Goal: Task Accomplishment & Management: Use online tool/utility

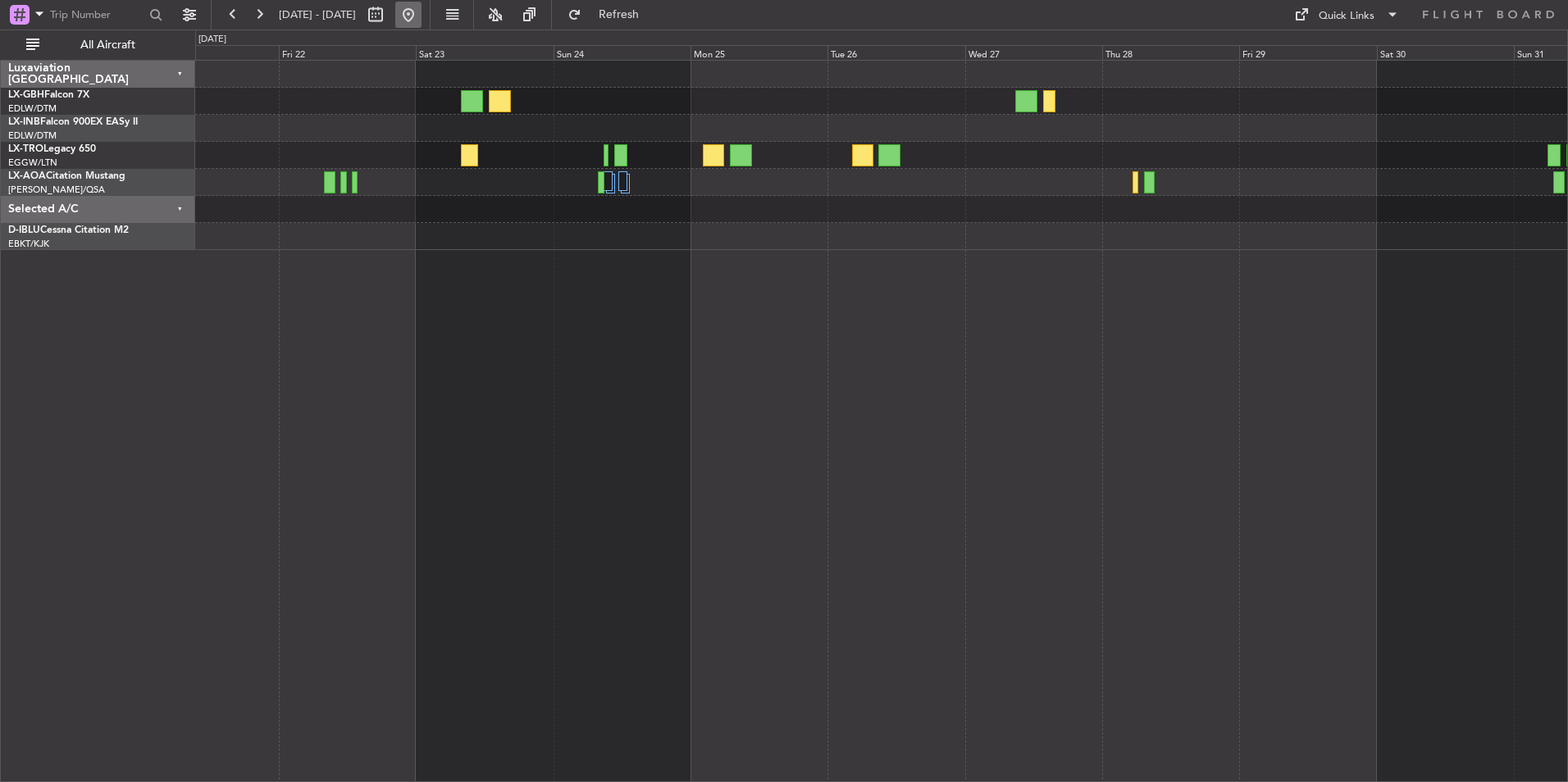
click at [421, 9] on button at bounding box center [408, 14] width 26 height 26
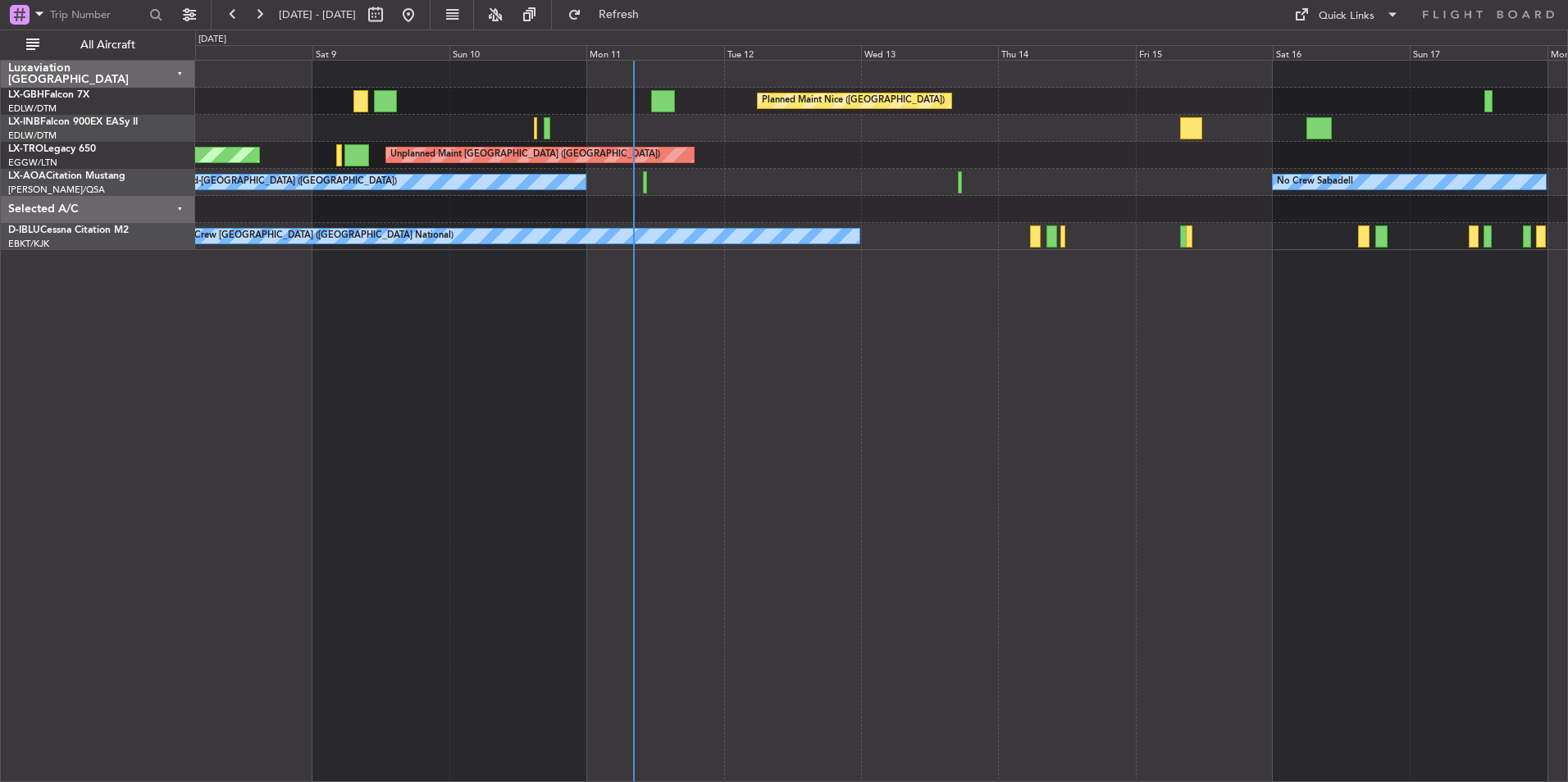
click at [865, 453] on div "Planned Maint Nice ([GEOGRAPHIC_DATA]) [GEOGRAPHIC_DATA] ([GEOGRAPHIC_DATA]) Un…" at bounding box center [882, 421] width 1373 height 723
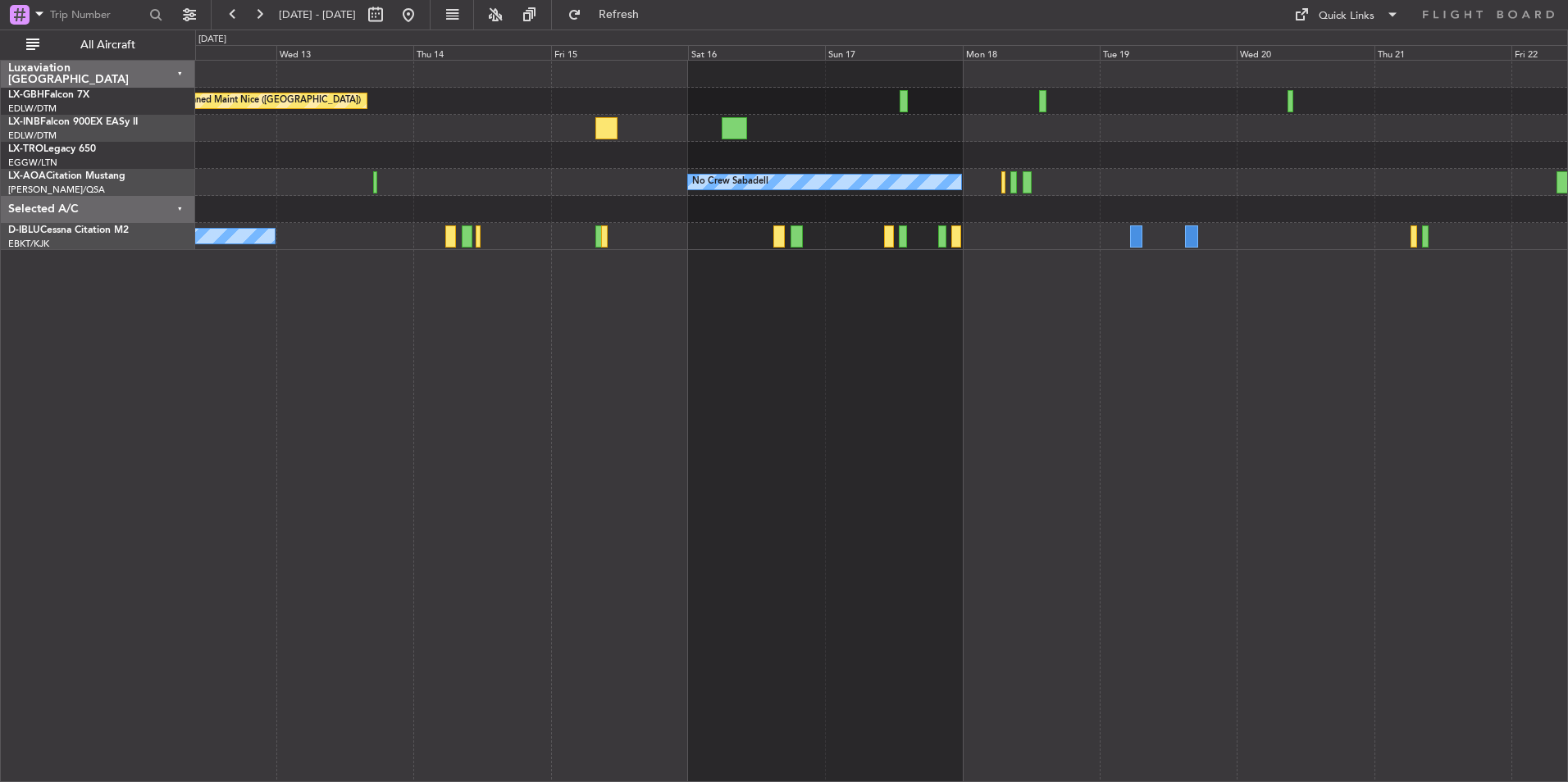
click at [870, 450] on div "Planned Maint Nice ([GEOGRAPHIC_DATA]) Unplanned Maint [GEOGRAPHIC_DATA] ([GEOG…" at bounding box center [882, 421] width 1373 height 723
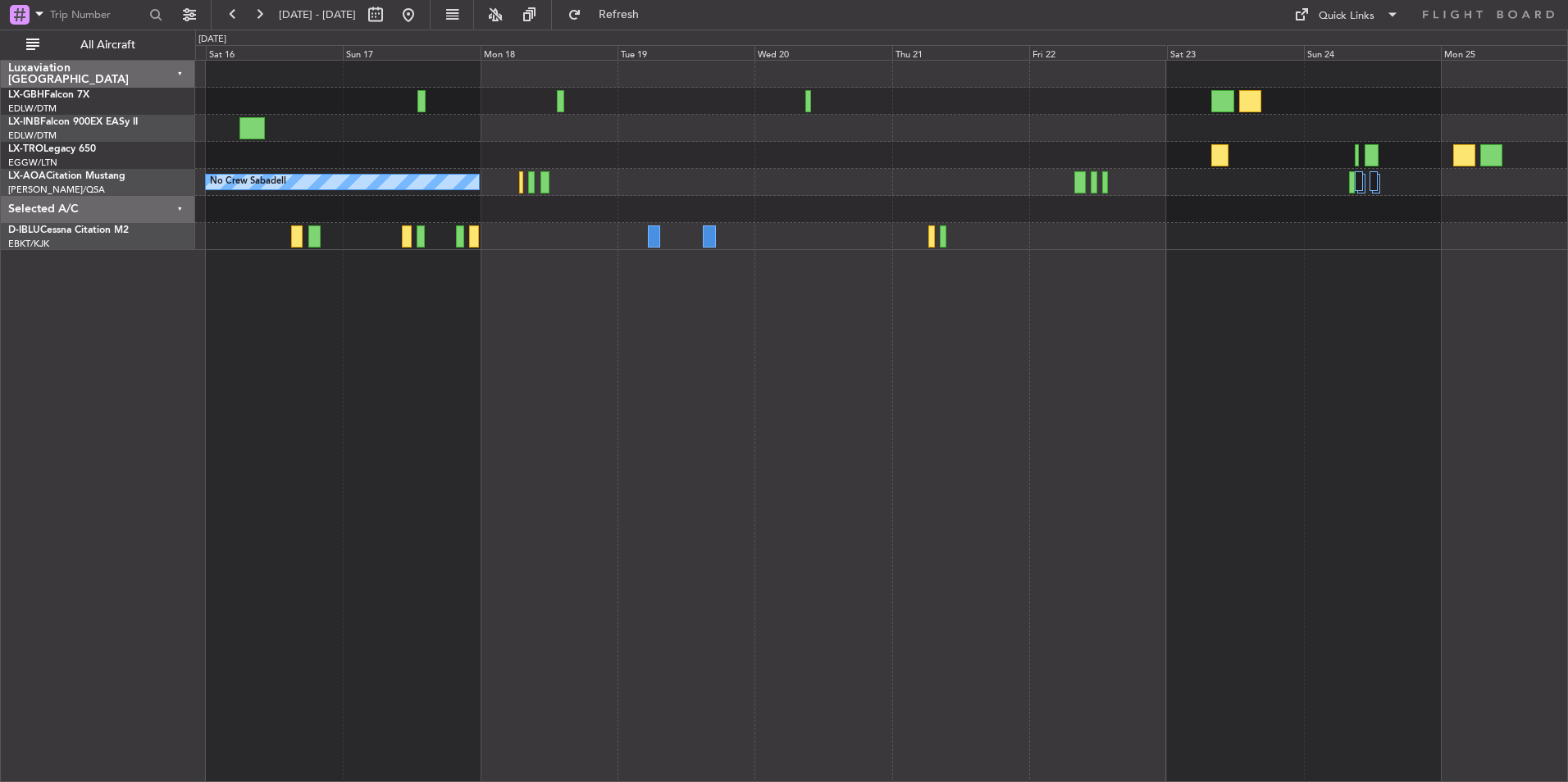
click at [827, 389] on div "Planned Maint Nice ([GEOGRAPHIC_DATA]) No Crew Sabadell" at bounding box center [882, 421] width 1373 height 723
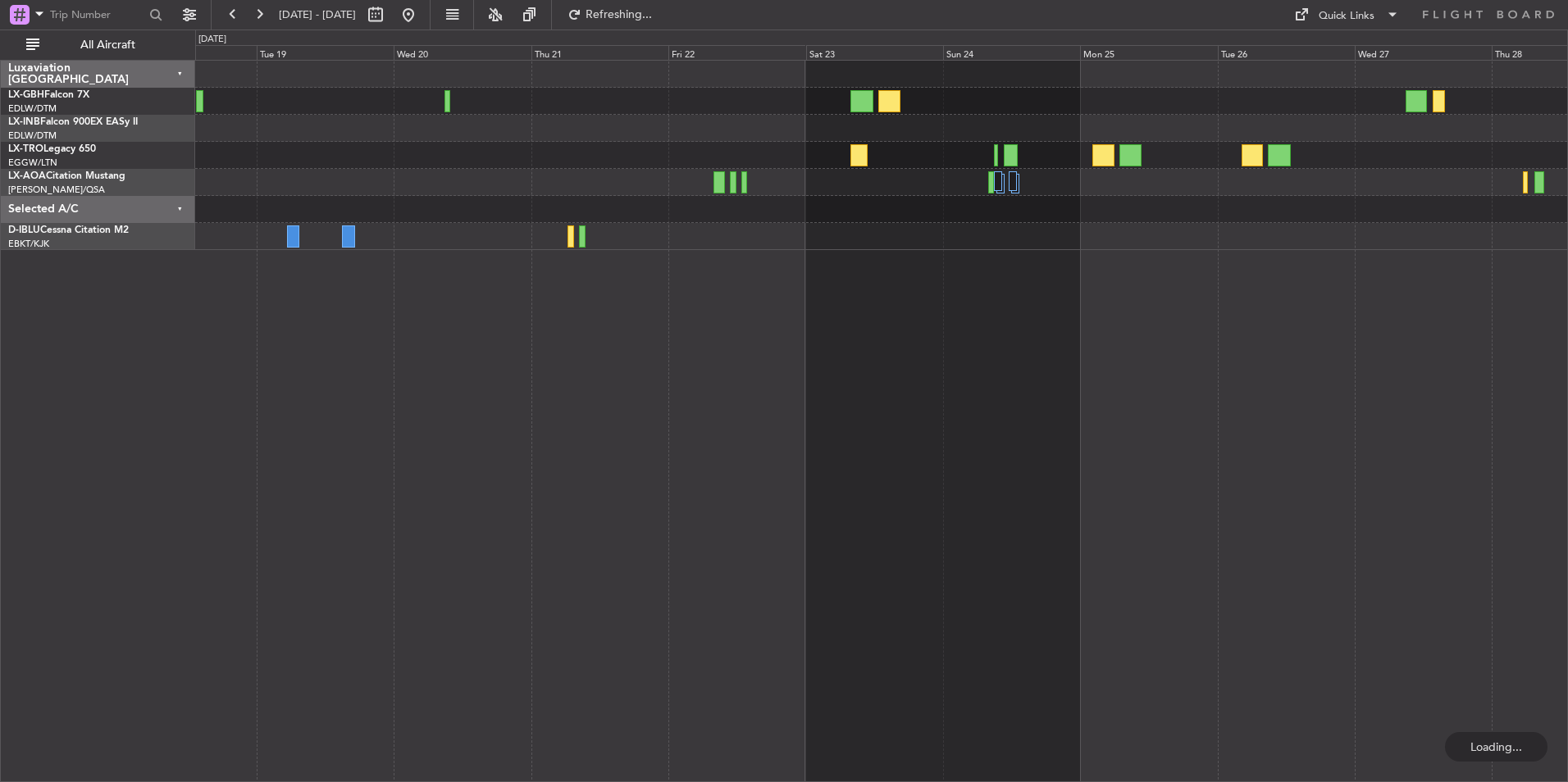
click at [858, 314] on div "No Crew Sabadell" at bounding box center [882, 421] width 1373 height 723
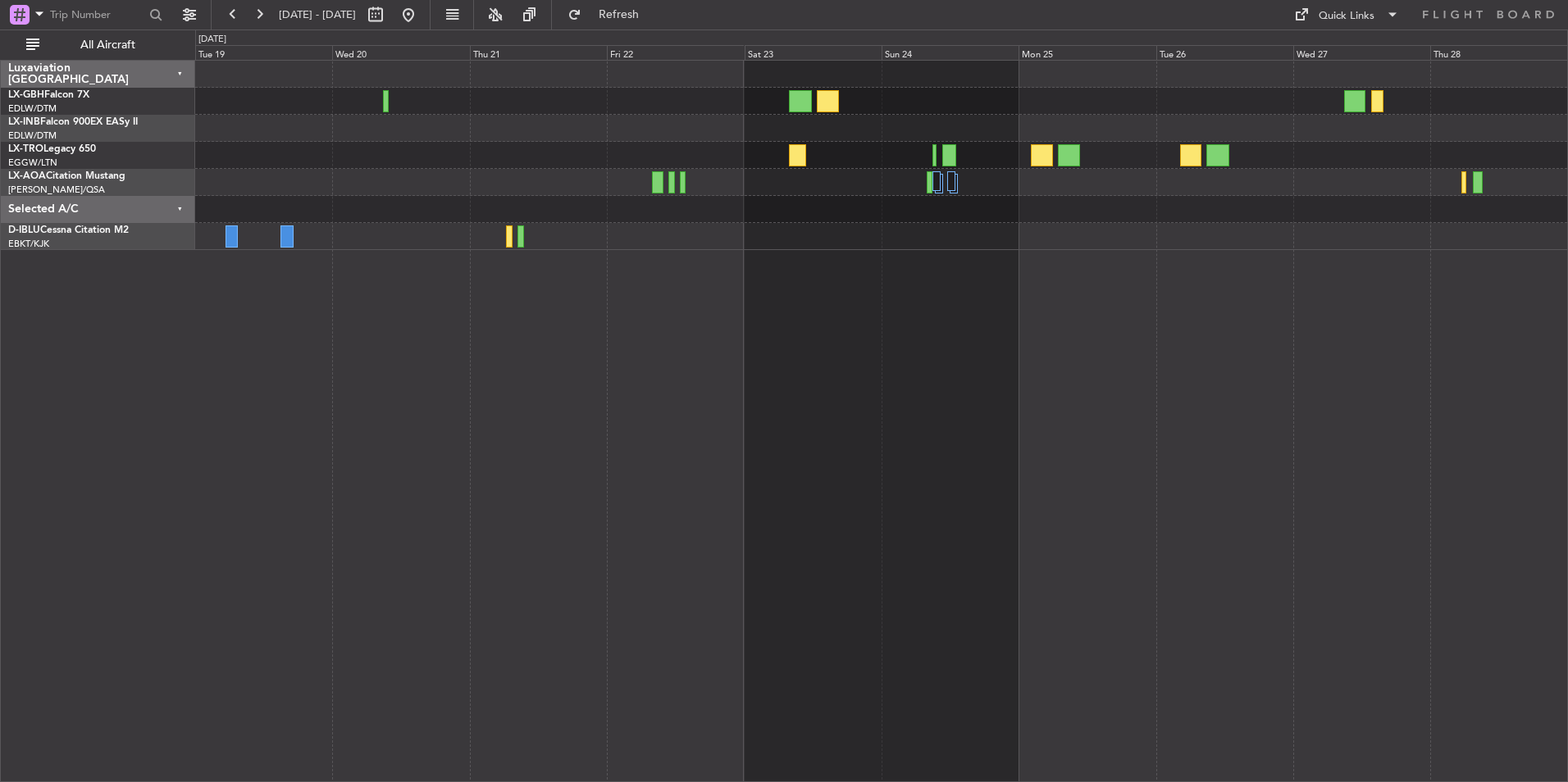
click at [1017, 464] on div "No Crew Sabadell" at bounding box center [882, 421] width 1373 height 723
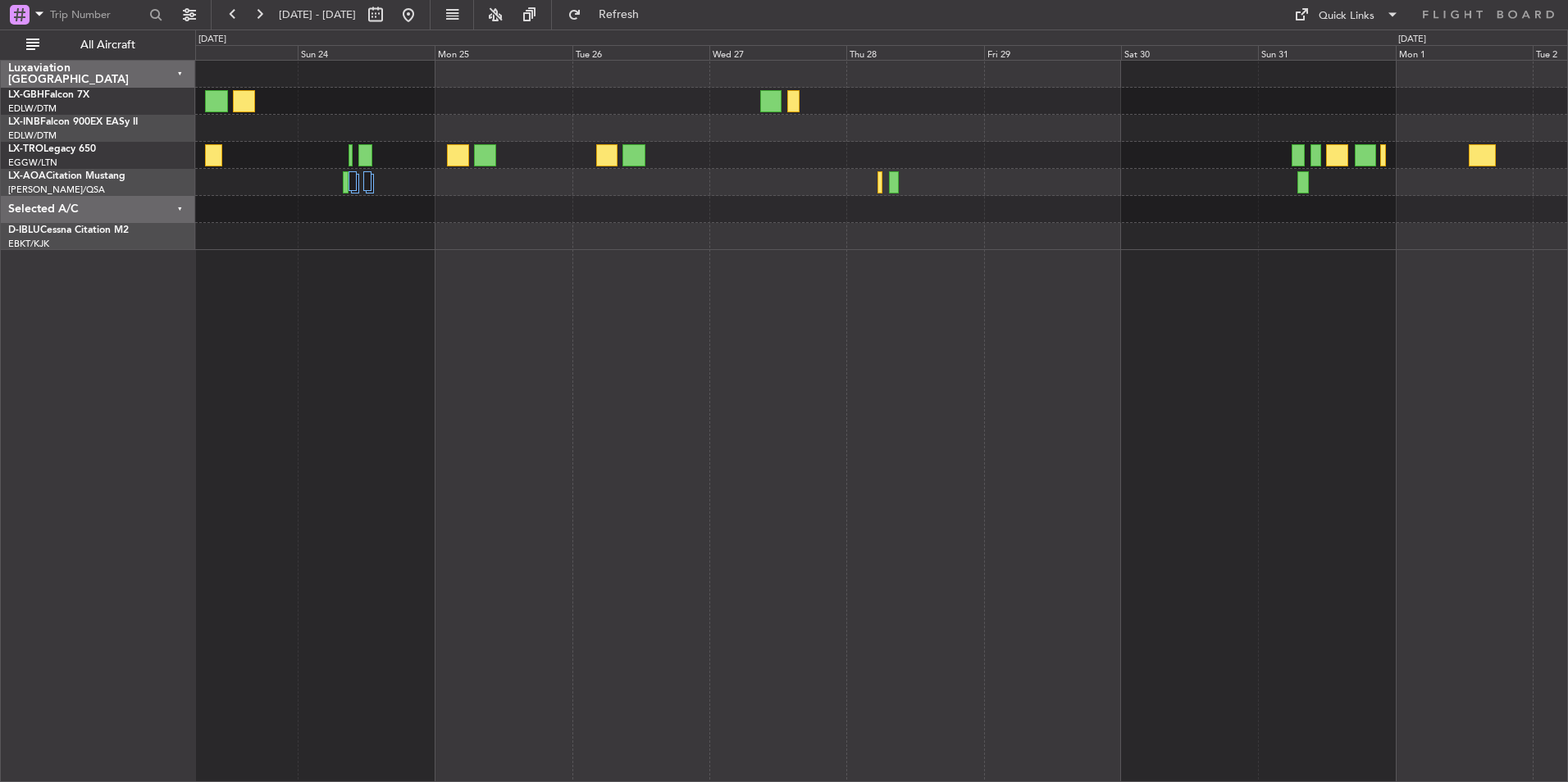
click at [953, 452] on div at bounding box center [882, 421] width 1373 height 723
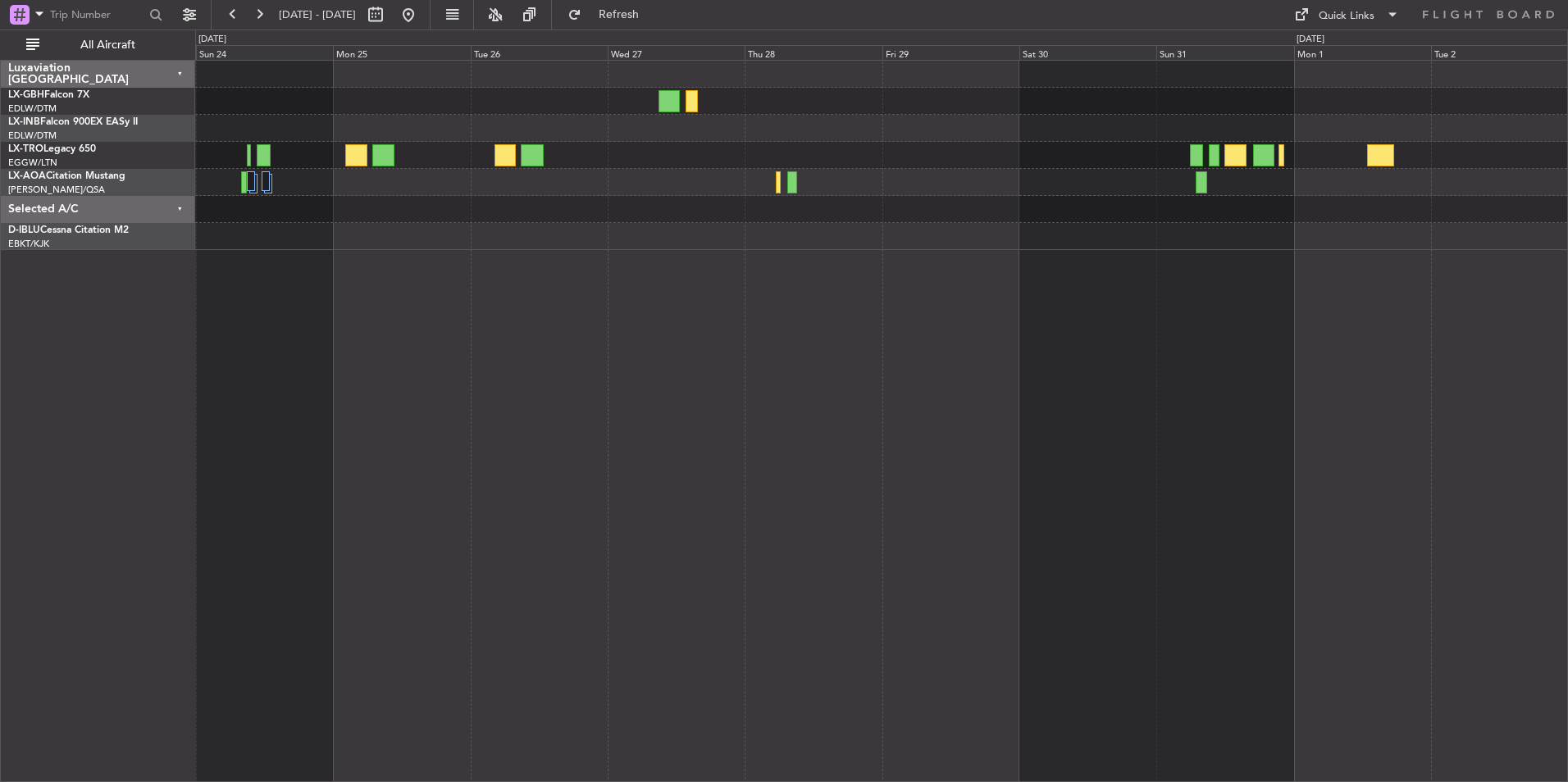
click at [1283, 369] on div at bounding box center [882, 421] width 1373 height 723
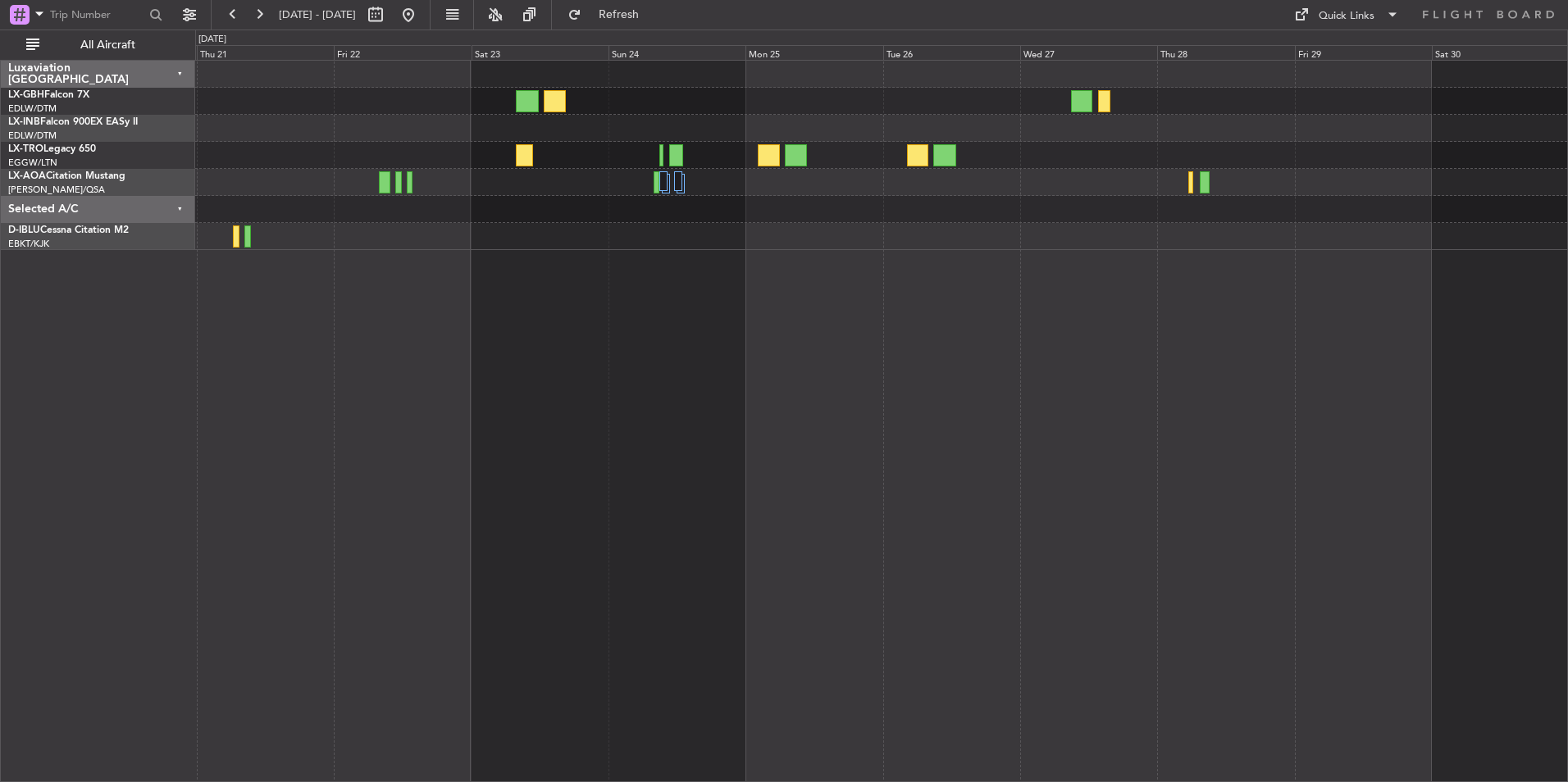
click at [953, 357] on div at bounding box center [882, 421] width 1373 height 723
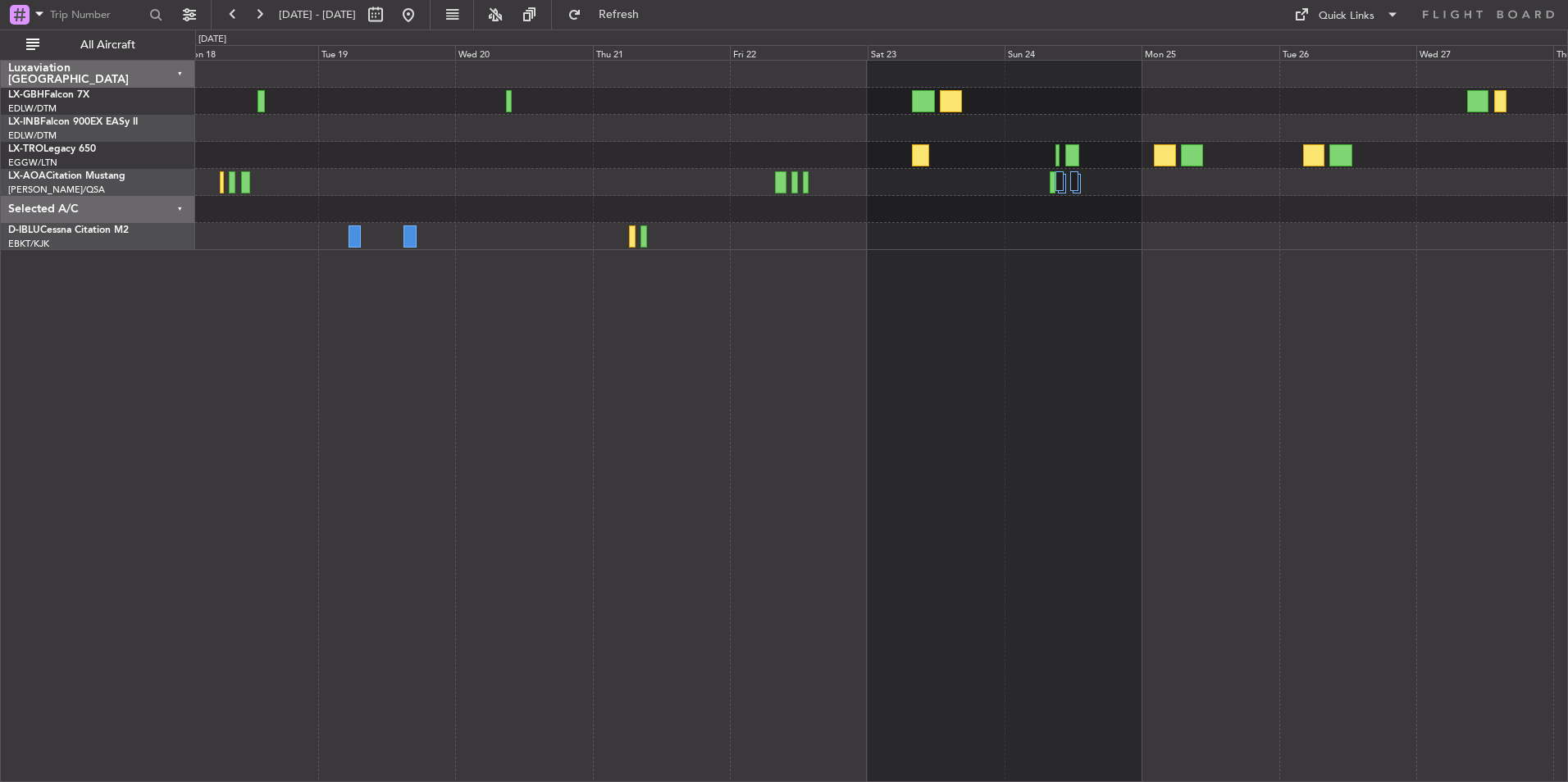
click at [944, 255] on div "No Crew Sabadell" at bounding box center [882, 421] width 1373 height 723
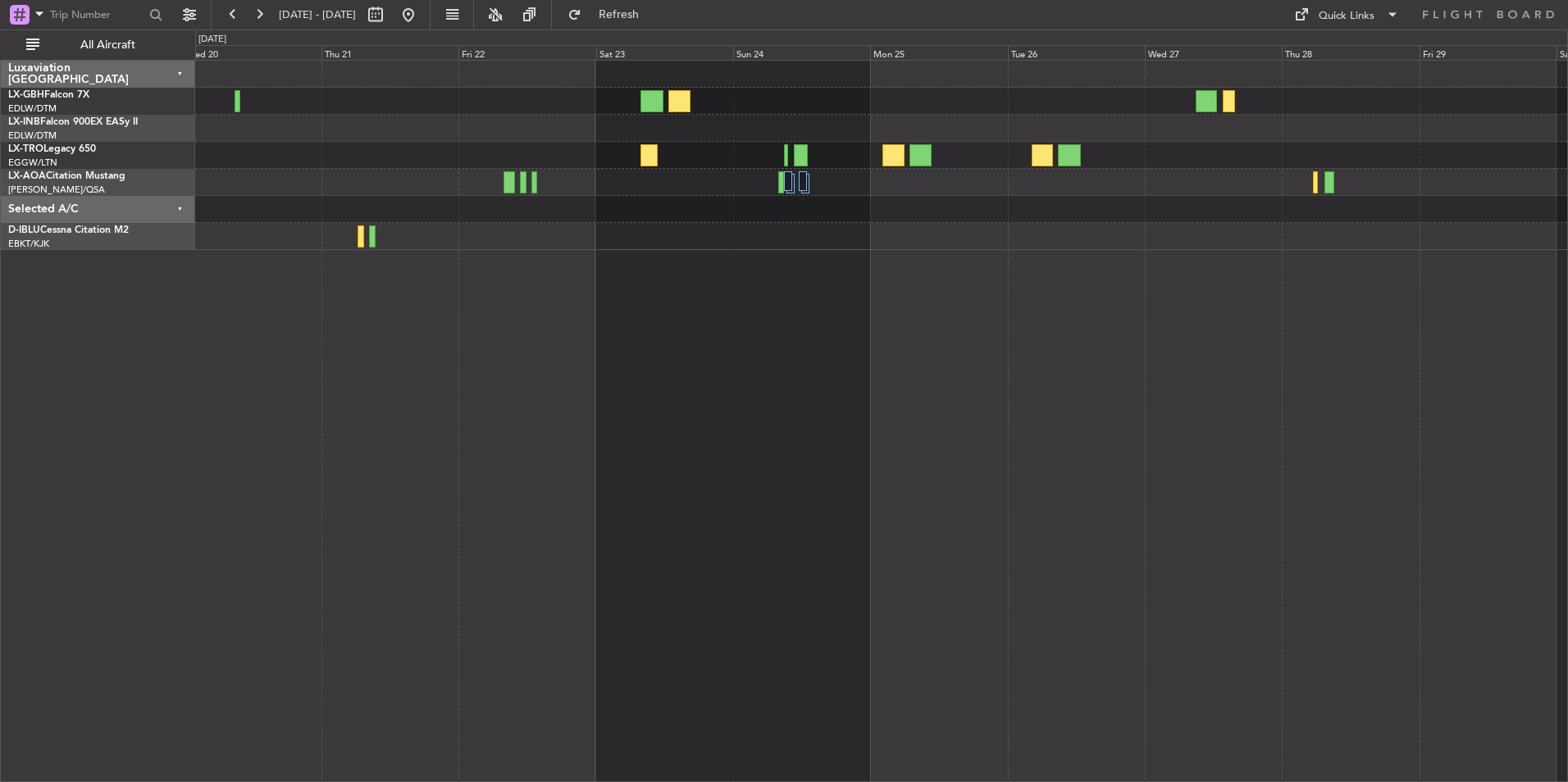
click at [1097, 403] on div "No Crew Sabadell" at bounding box center [882, 421] width 1373 height 723
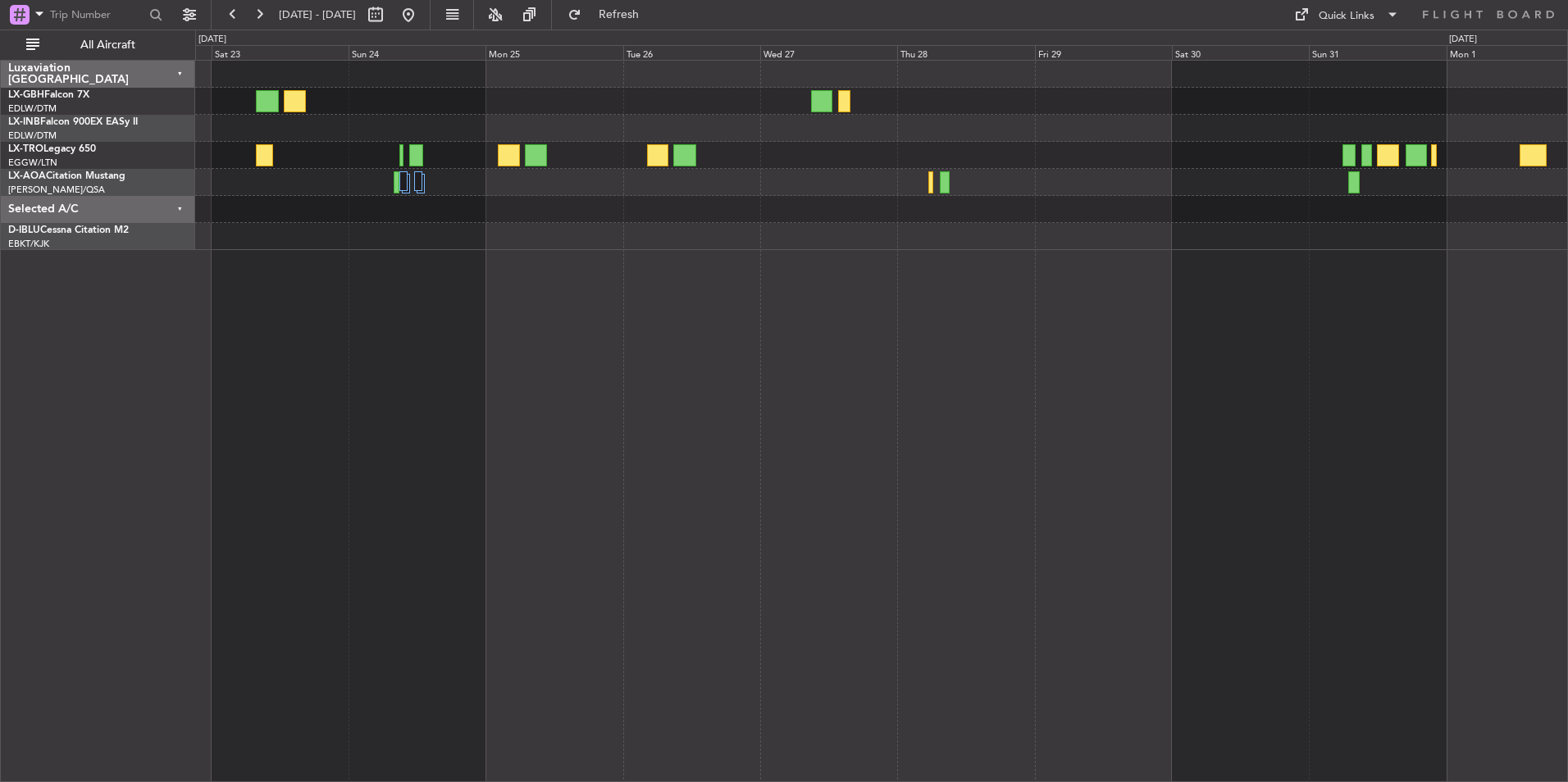
click at [1166, 491] on div at bounding box center [882, 421] width 1373 height 723
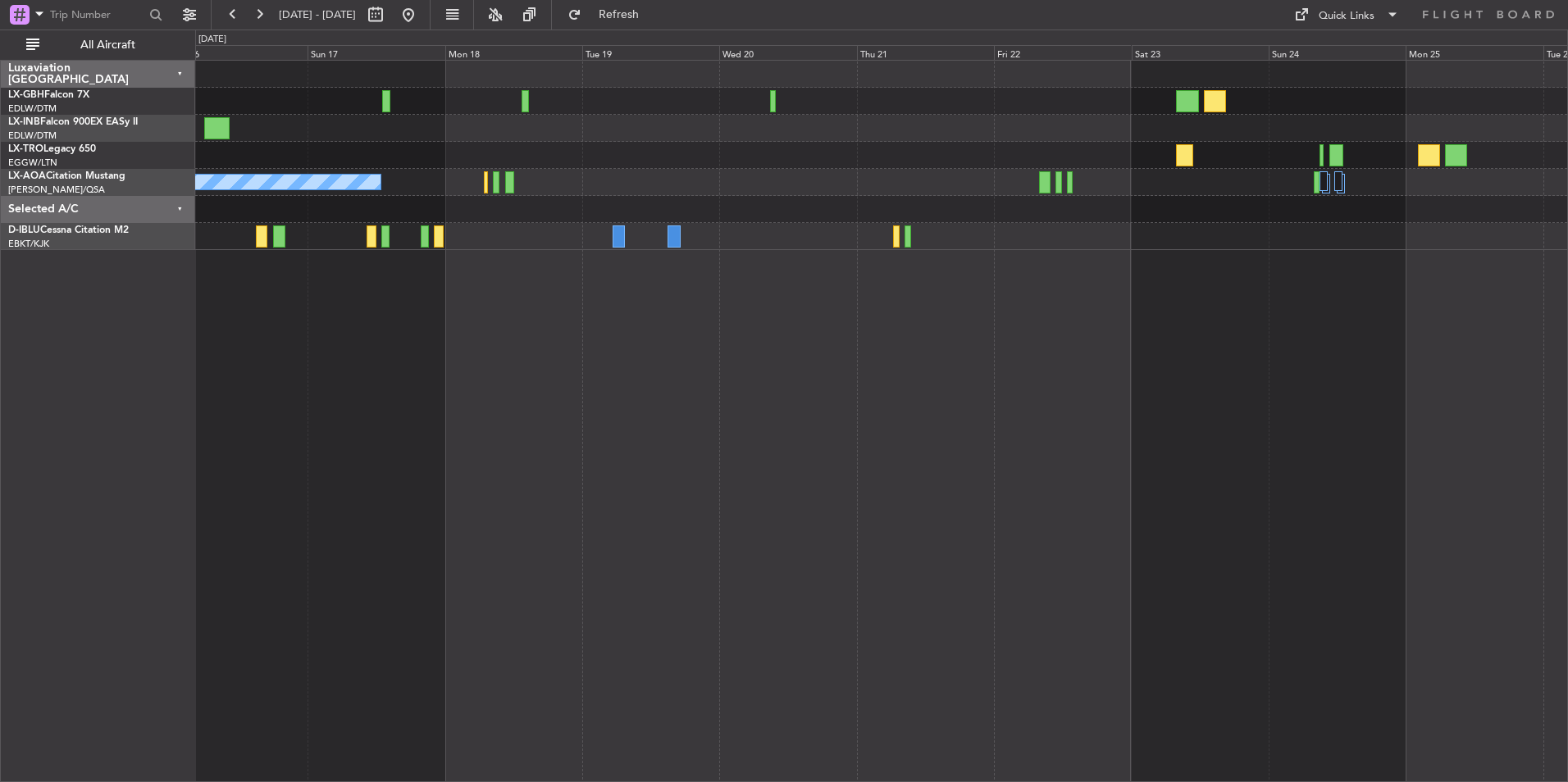
click at [1567, 356] on html "[DATE] - [DATE] Refresh Quick Links All Aircraft No Crew Sabadell Luxaviation […" at bounding box center [784, 391] width 1568 height 782
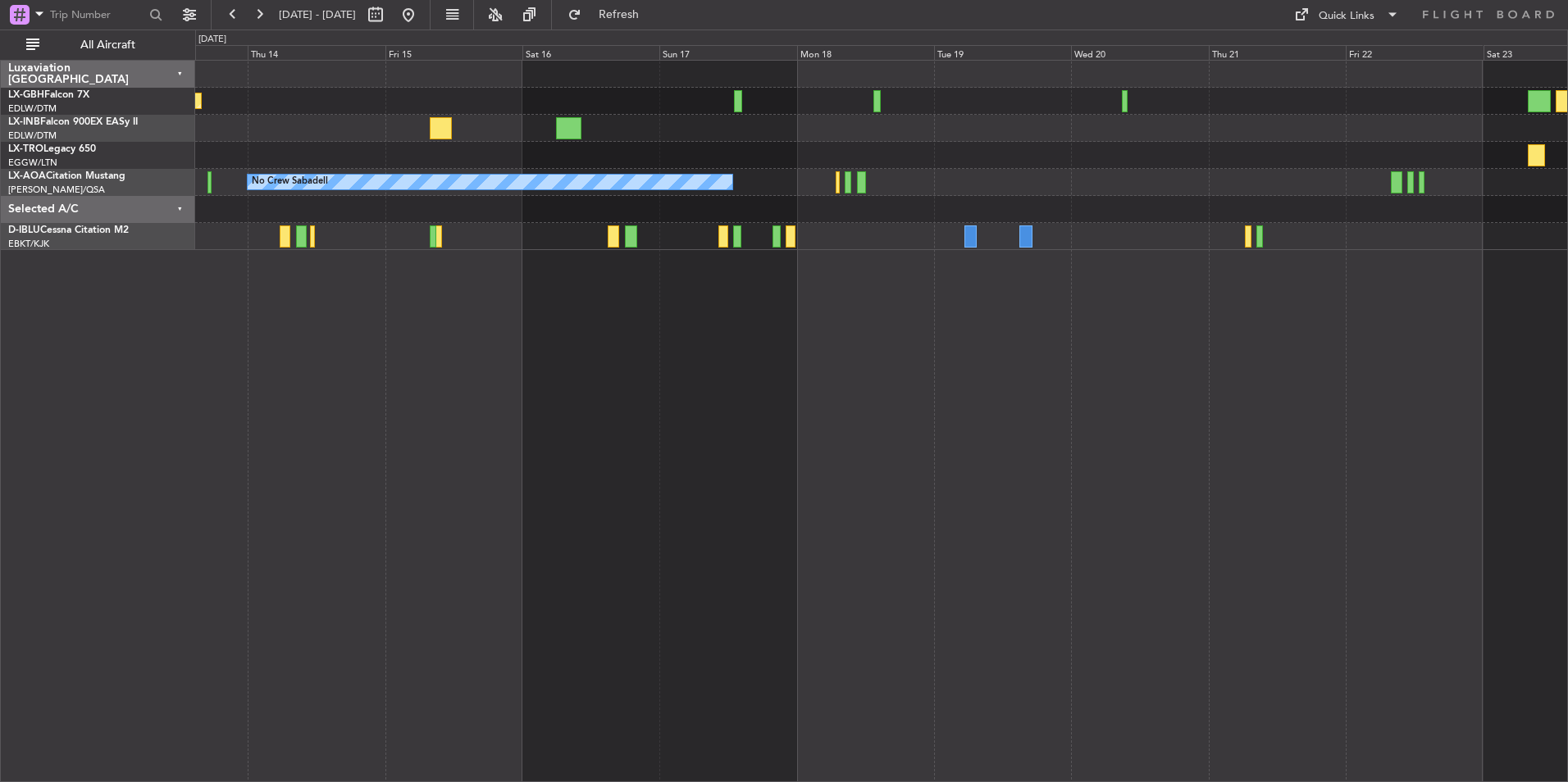
click at [867, 533] on div "Planned Maint Nice ([GEOGRAPHIC_DATA]) Unplanned Maint [GEOGRAPHIC_DATA] ([GEOG…" at bounding box center [882, 421] width 1373 height 723
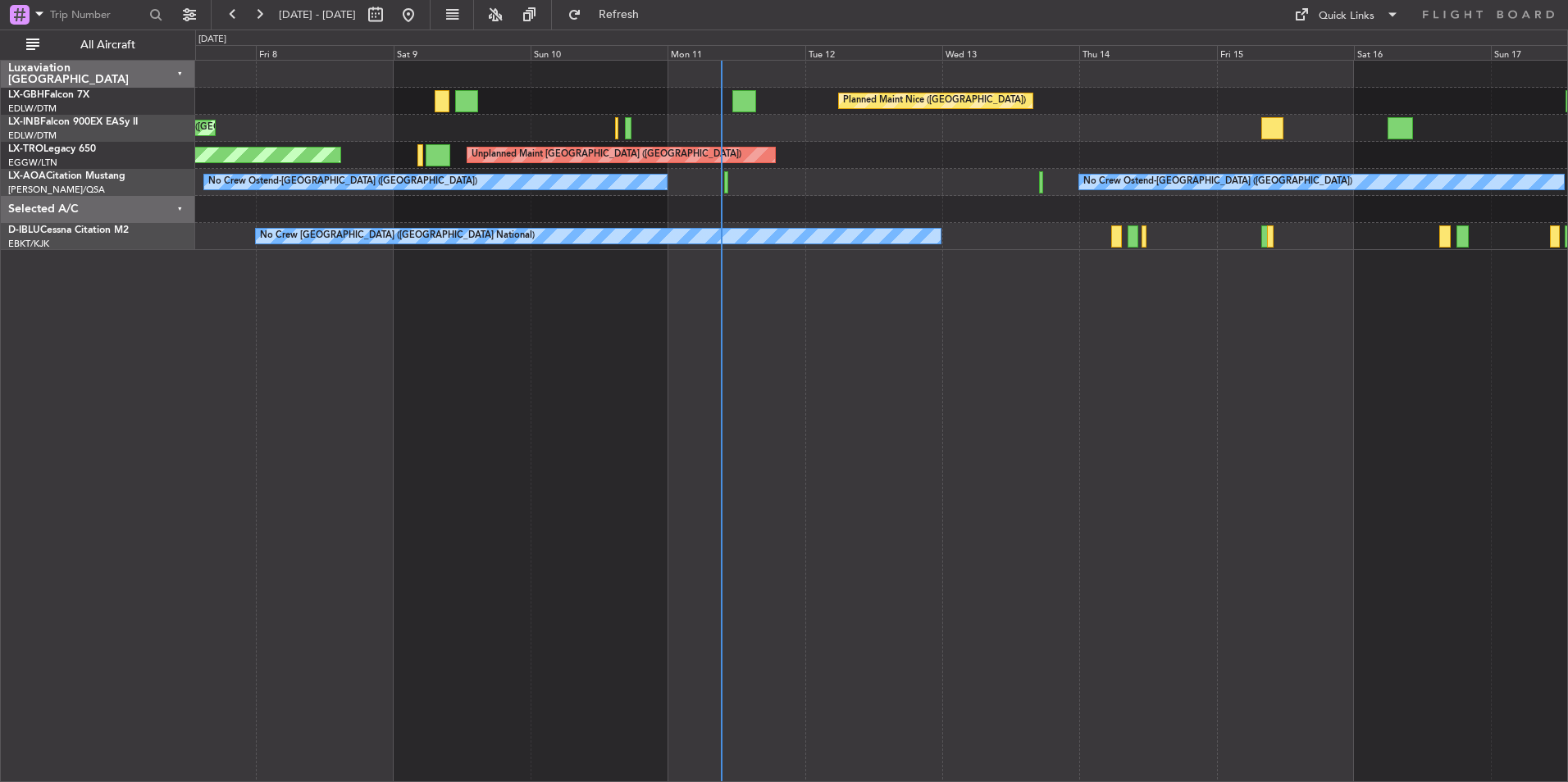
click at [1104, 130] on div "Unplanned Maint Nice ([GEOGRAPHIC_DATA])" at bounding box center [881, 128] width 1372 height 27
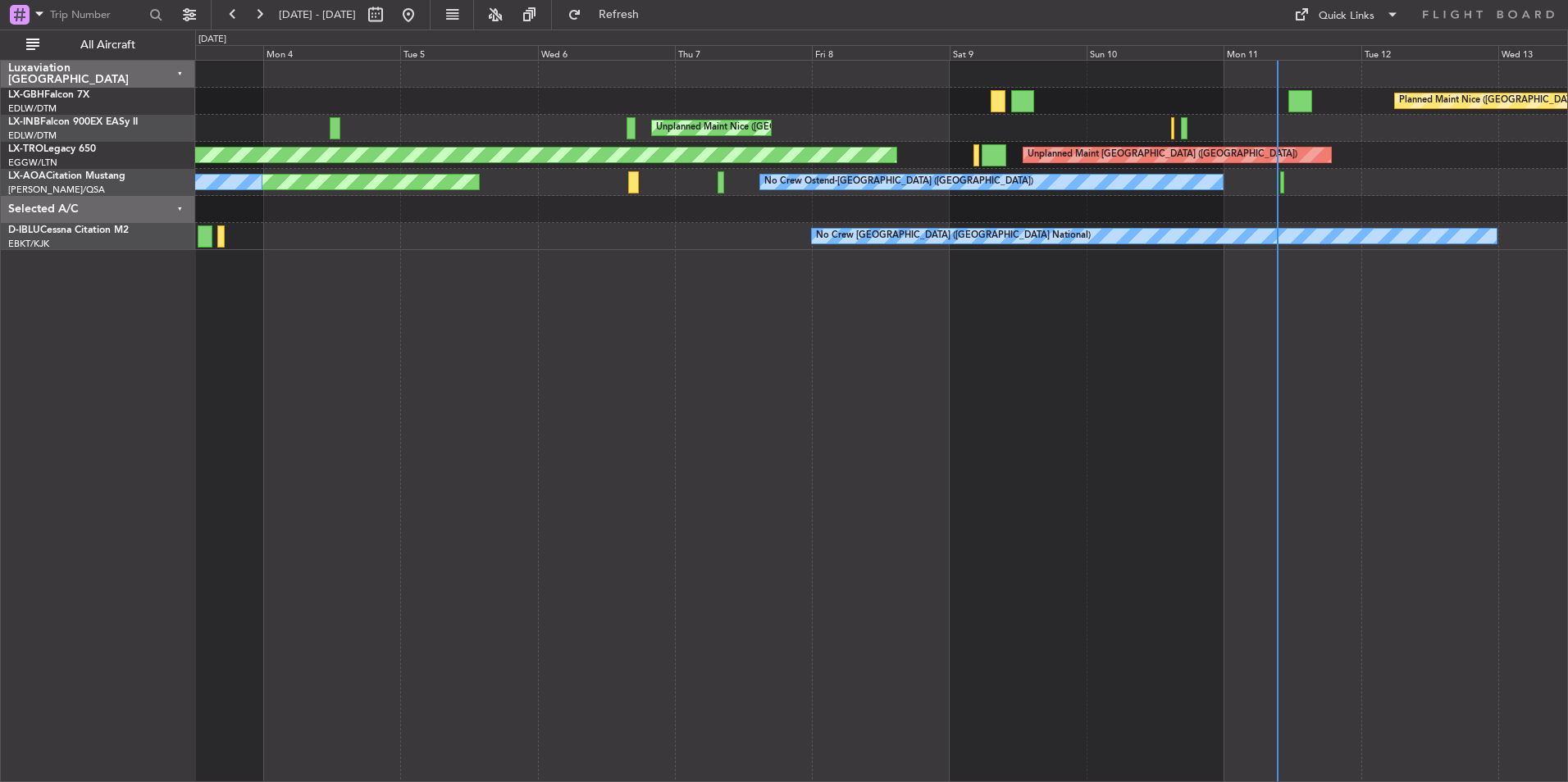
click at [1393, 178] on div "No Crew Ostend-[GEOGRAPHIC_DATA] ([GEOGRAPHIC_DATA]) AOG Maint Biarritz ([GEOGR…" at bounding box center [881, 182] width 1372 height 27
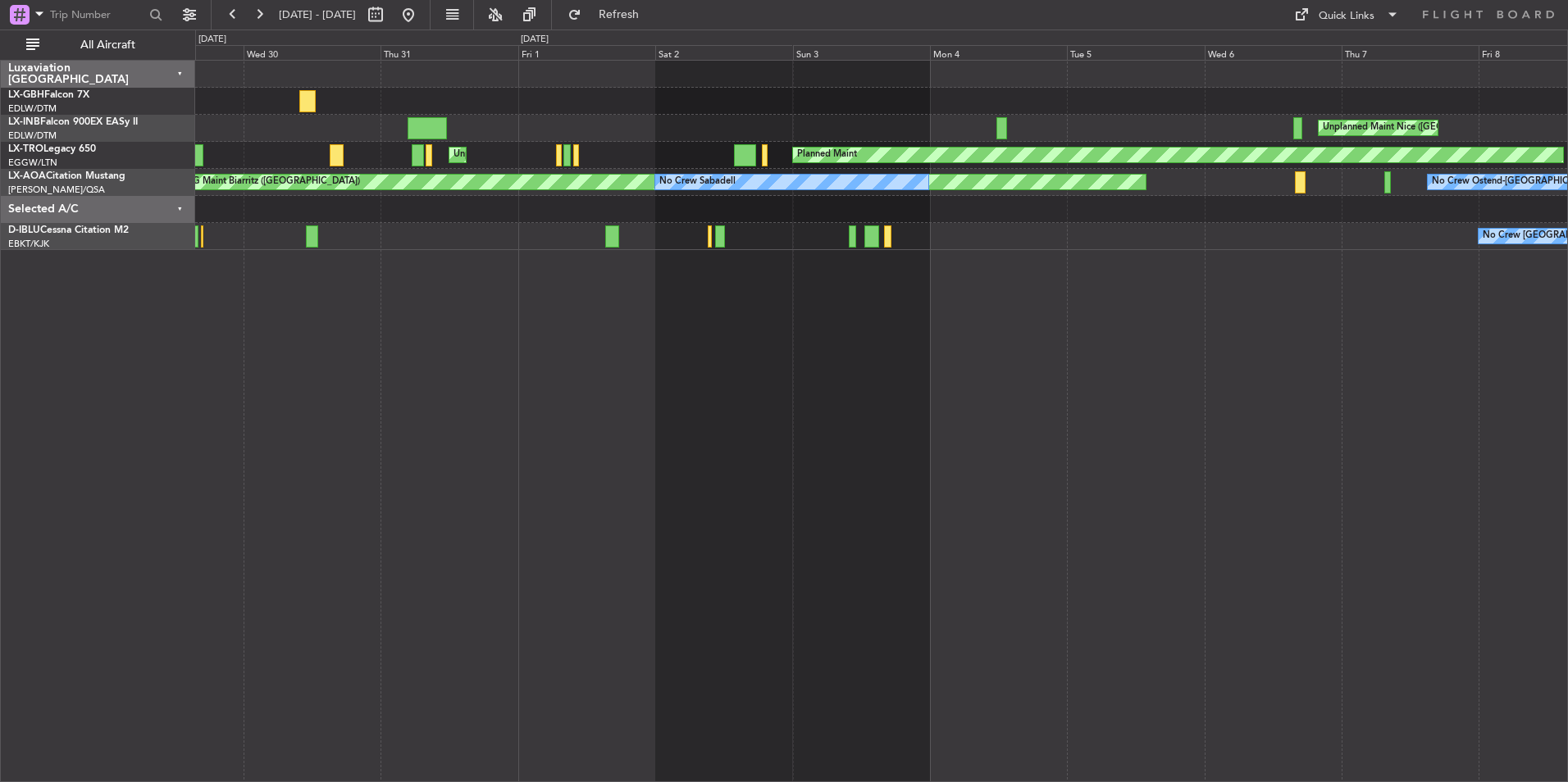
click at [1179, 114] on div at bounding box center [881, 101] width 1372 height 27
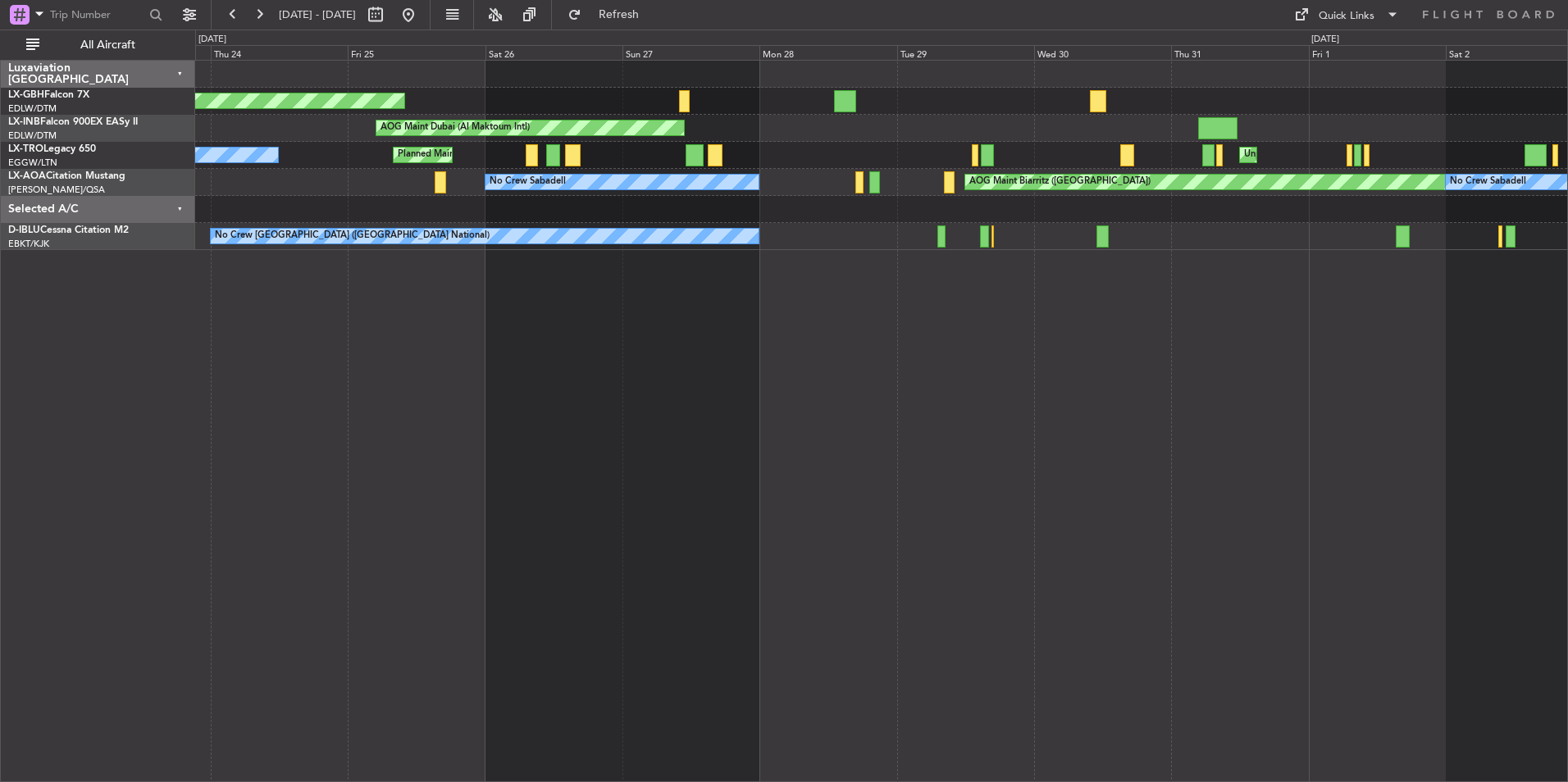
click at [1054, 113] on div "Planned Maint [GEOGRAPHIC_DATA] ([GEOGRAPHIC_DATA])" at bounding box center [881, 101] width 1372 height 27
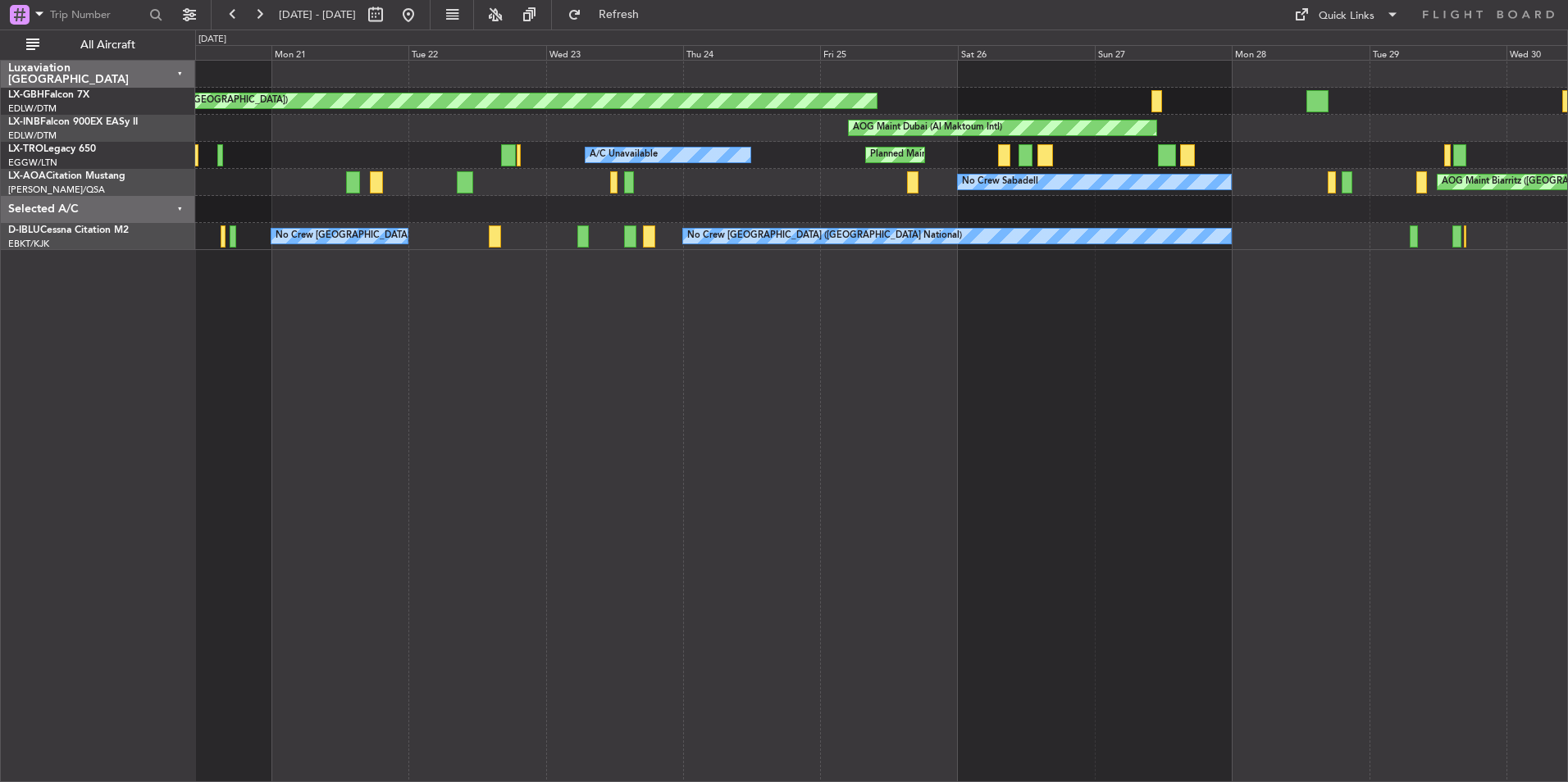
click at [1018, 105] on div "Planned Maint [GEOGRAPHIC_DATA] ([GEOGRAPHIC_DATA])" at bounding box center [881, 101] width 1372 height 27
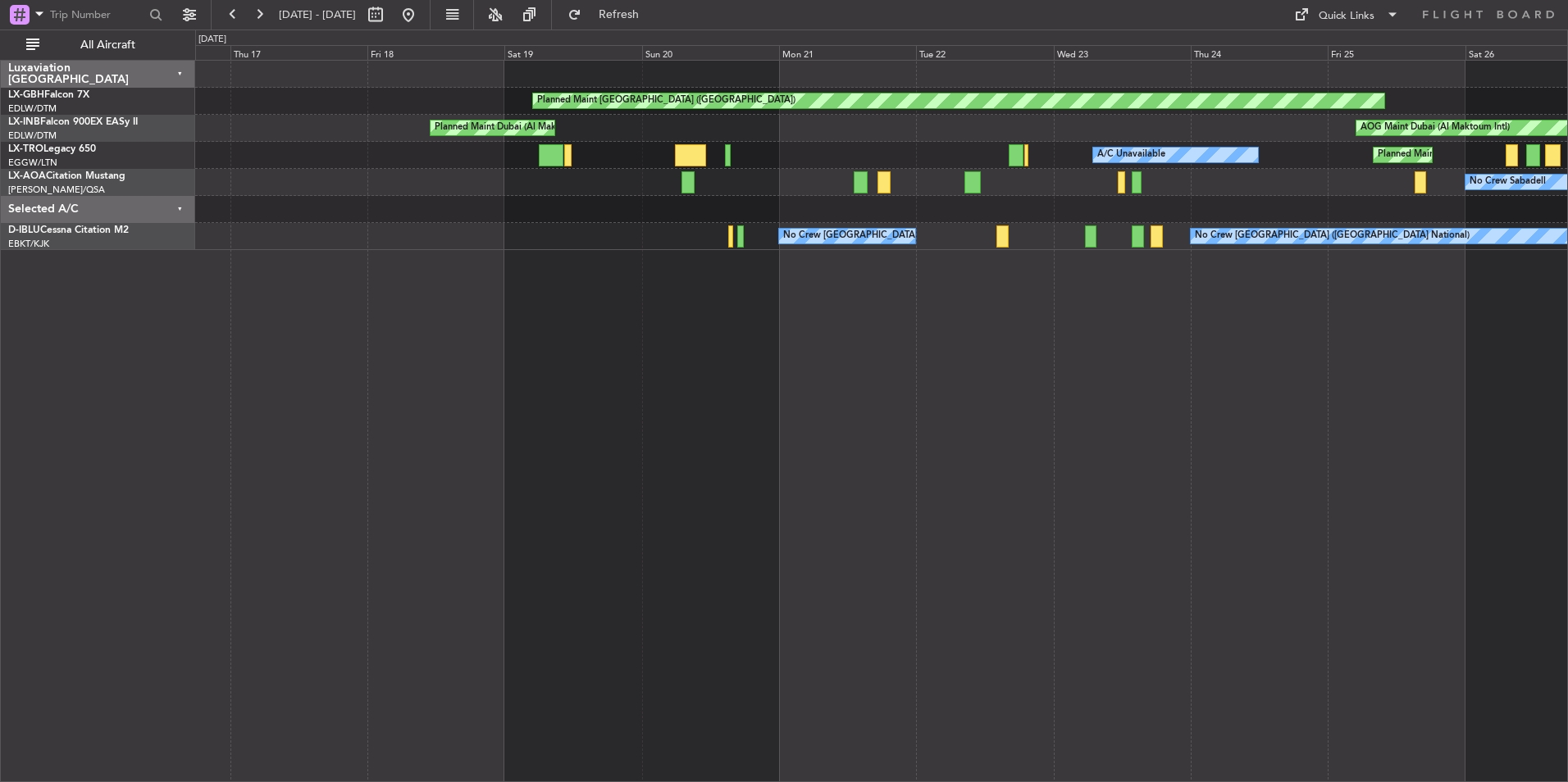
click at [1073, 111] on div "Planned Maint [GEOGRAPHIC_DATA] ([GEOGRAPHIC_DATA])" at bounding box center [881, 101] width 1372 height 27
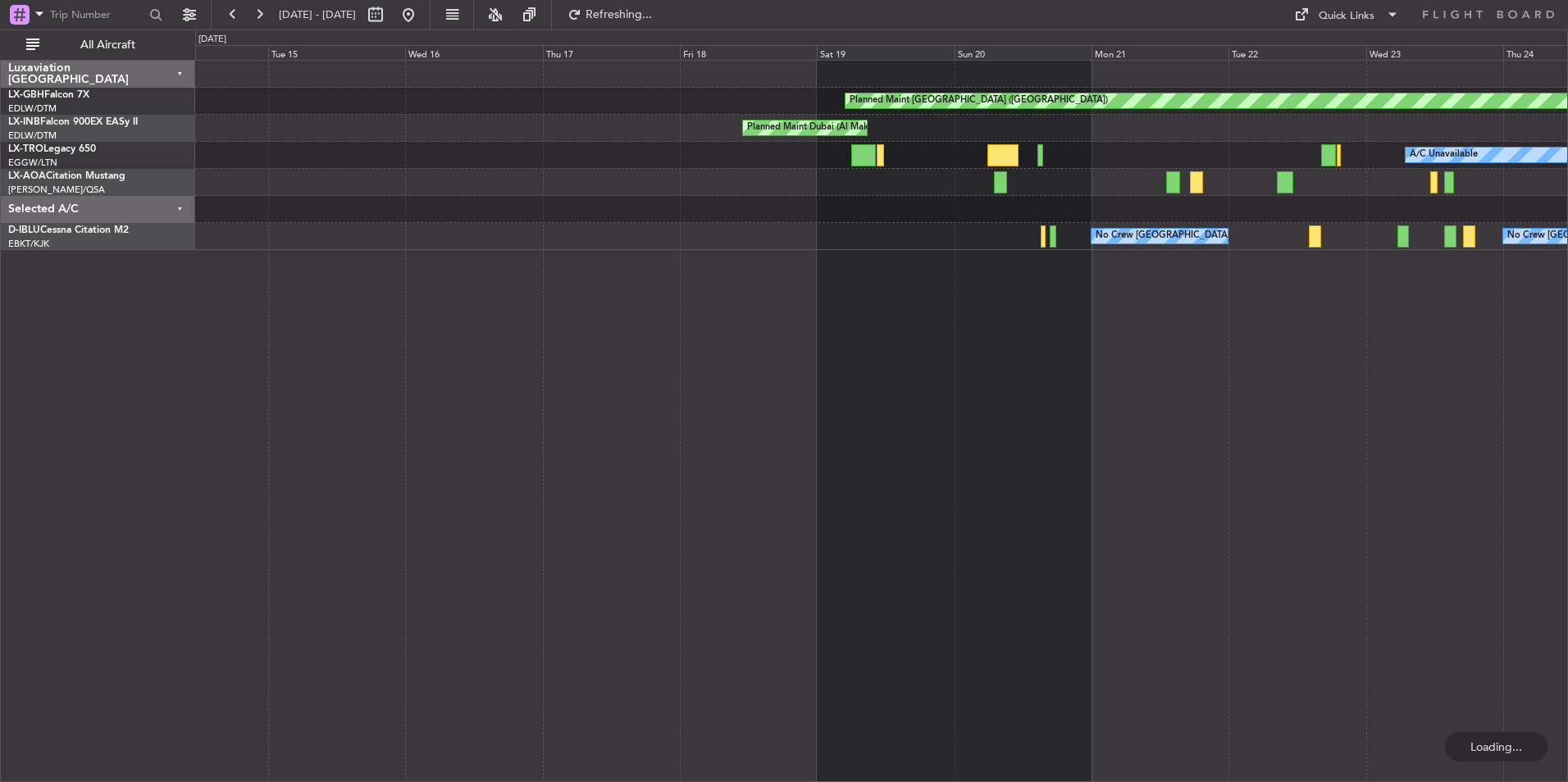
click at [760, 100] on div "Planned Maint [GEOGRAPHIC_DATA] ([GEOGRAPHIC_DATA])" at bounding box center [881, 101] width 1372 height 27
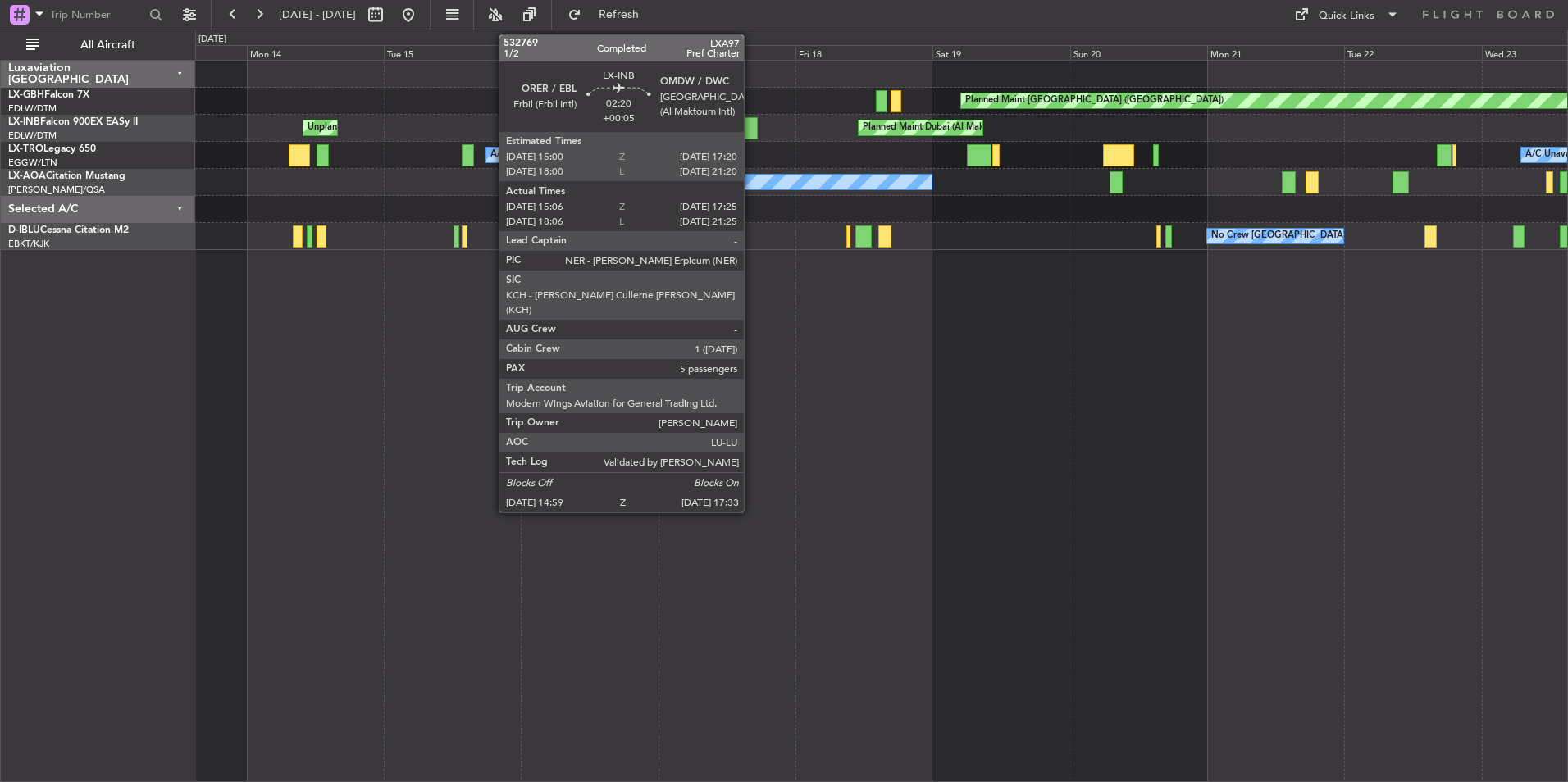
click at [751, 123] on div at bounding box center [750, 127] width 14 height 22
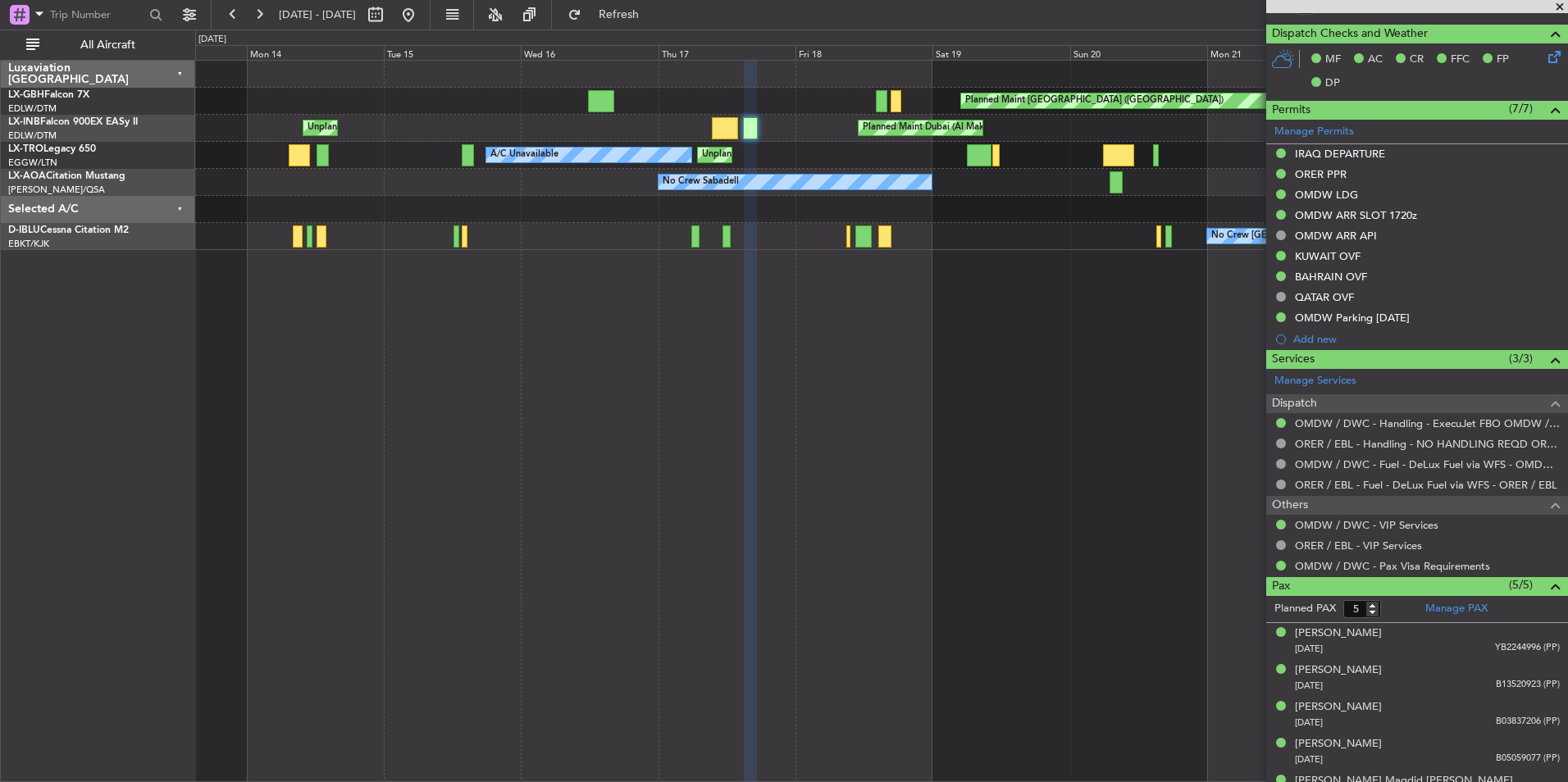
scroll to position [517, 0]
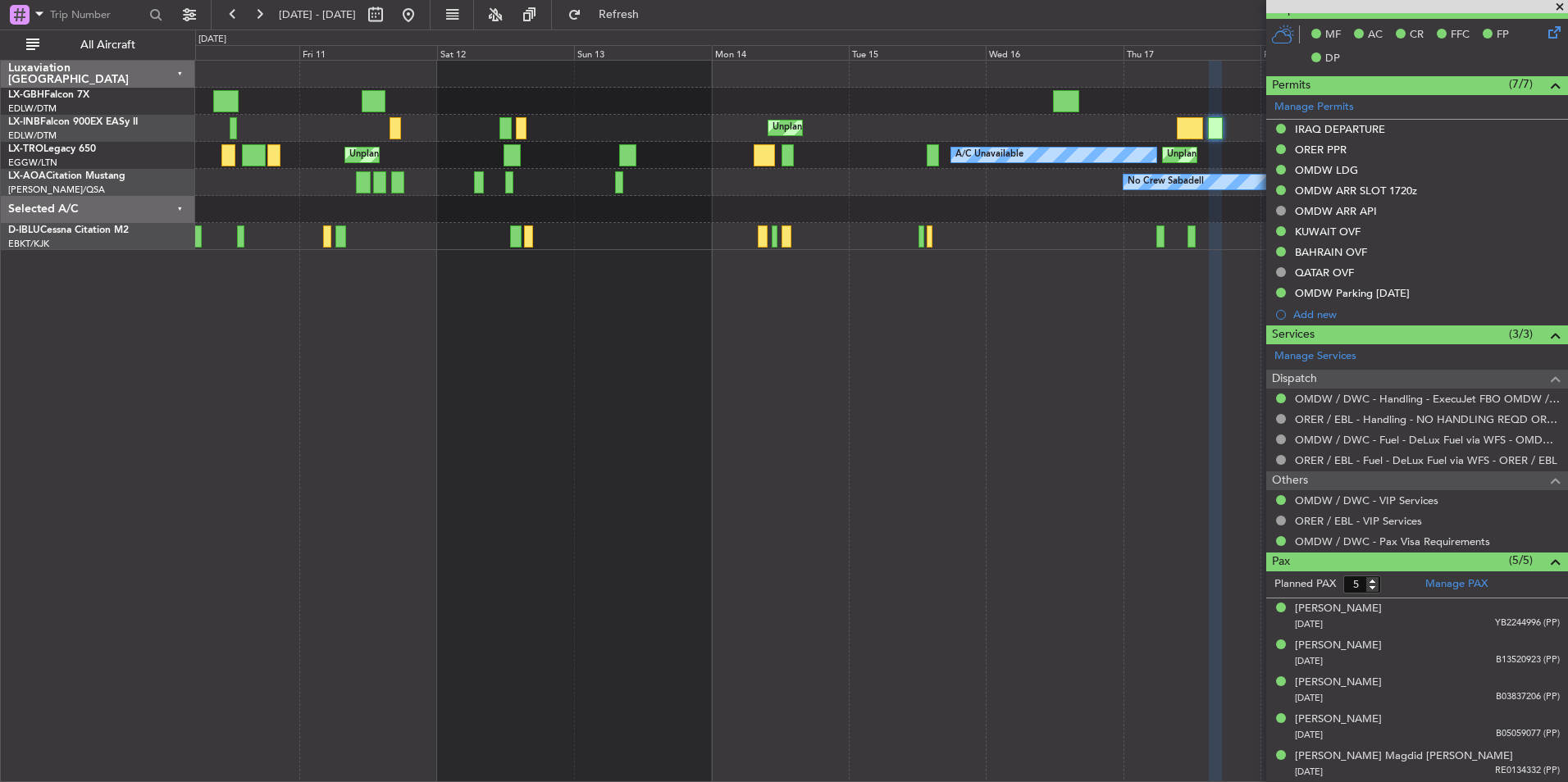
click at [816, 160] on div "Planned Maint [GEOGRAPHIC_DATA] ([GEOGRAPHIC_DATA]) Planned Maint [GEOGRAPHIC_D…" at bounding box center [881, 155] width 1372 height 190
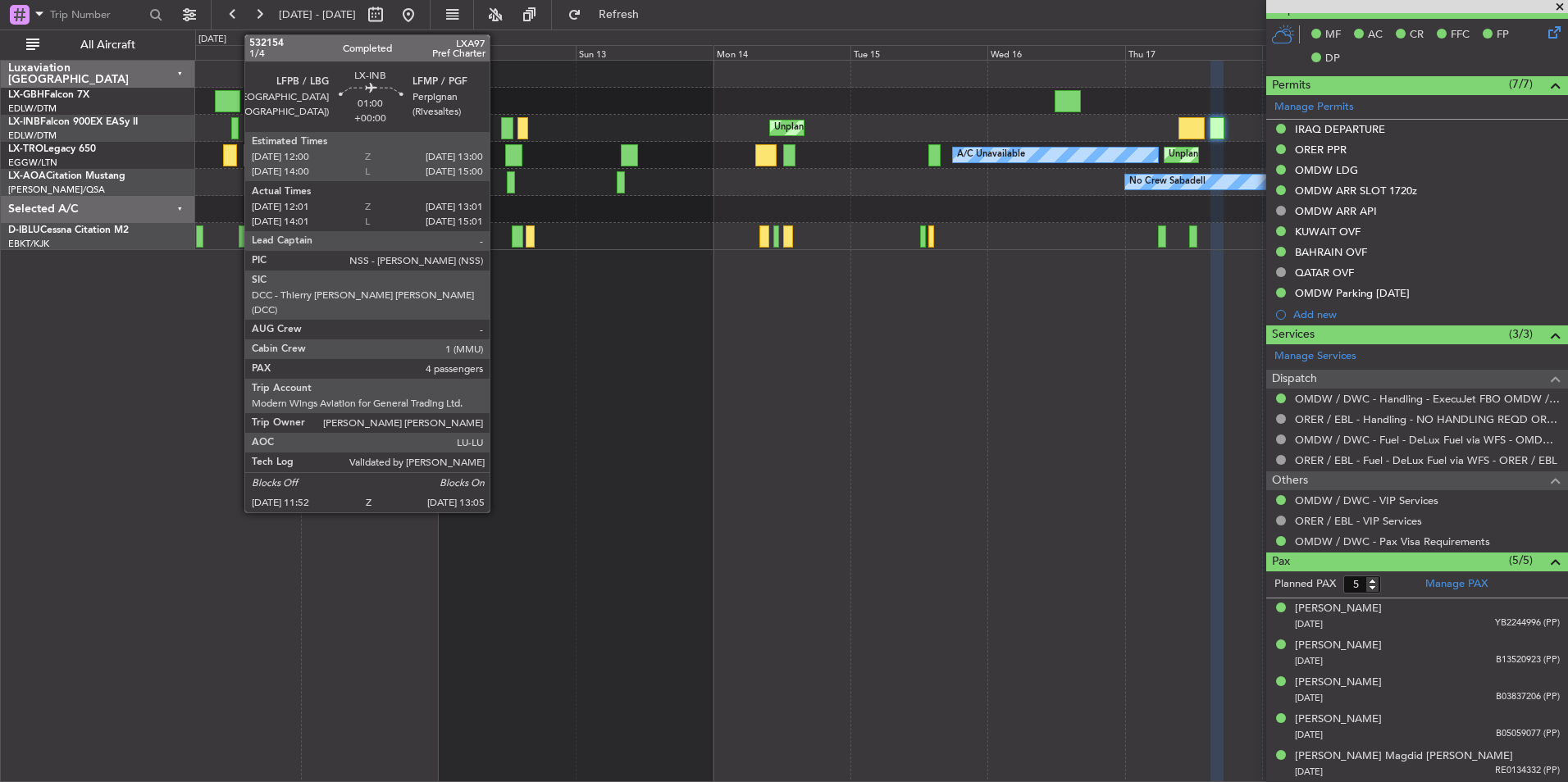
click at [237, 123] on div at bounding box center [235, 127] width 8 height 22
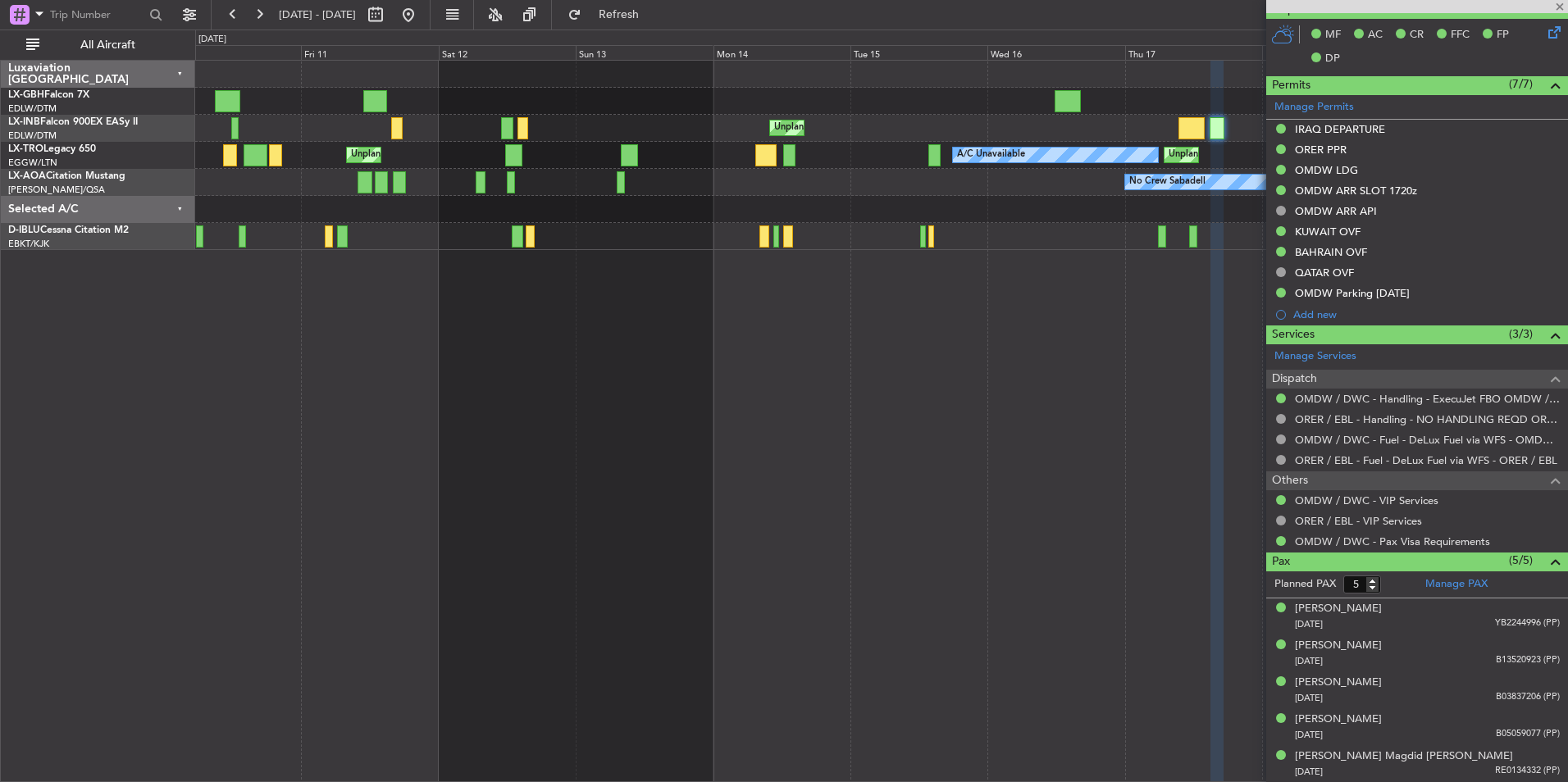
click at [232, 127] on div at bounding box center [235, 127] width 8 height 22
type input "12:01"
type input "13:01"
type input "4"
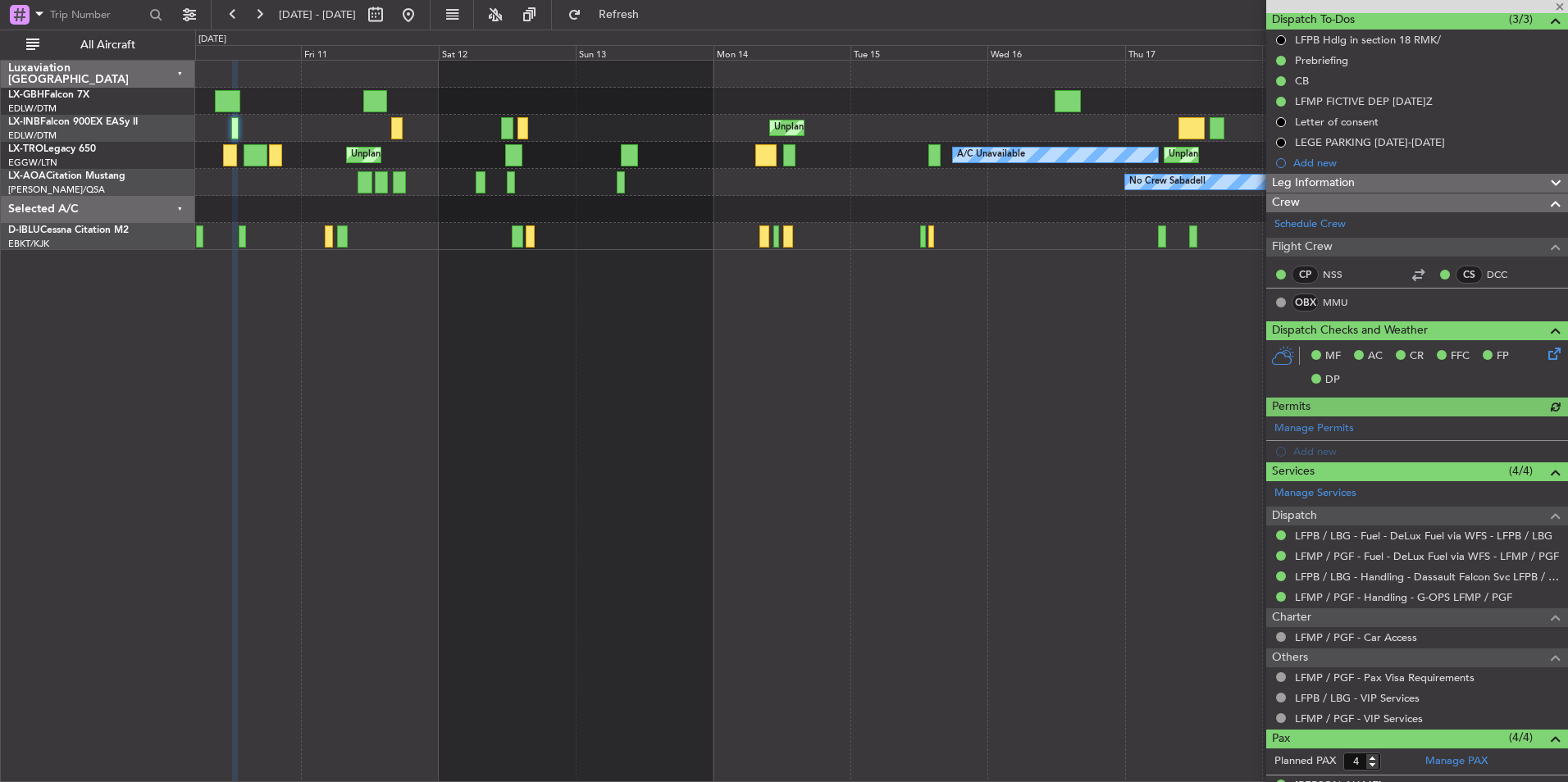
scroll to position [290, 0]
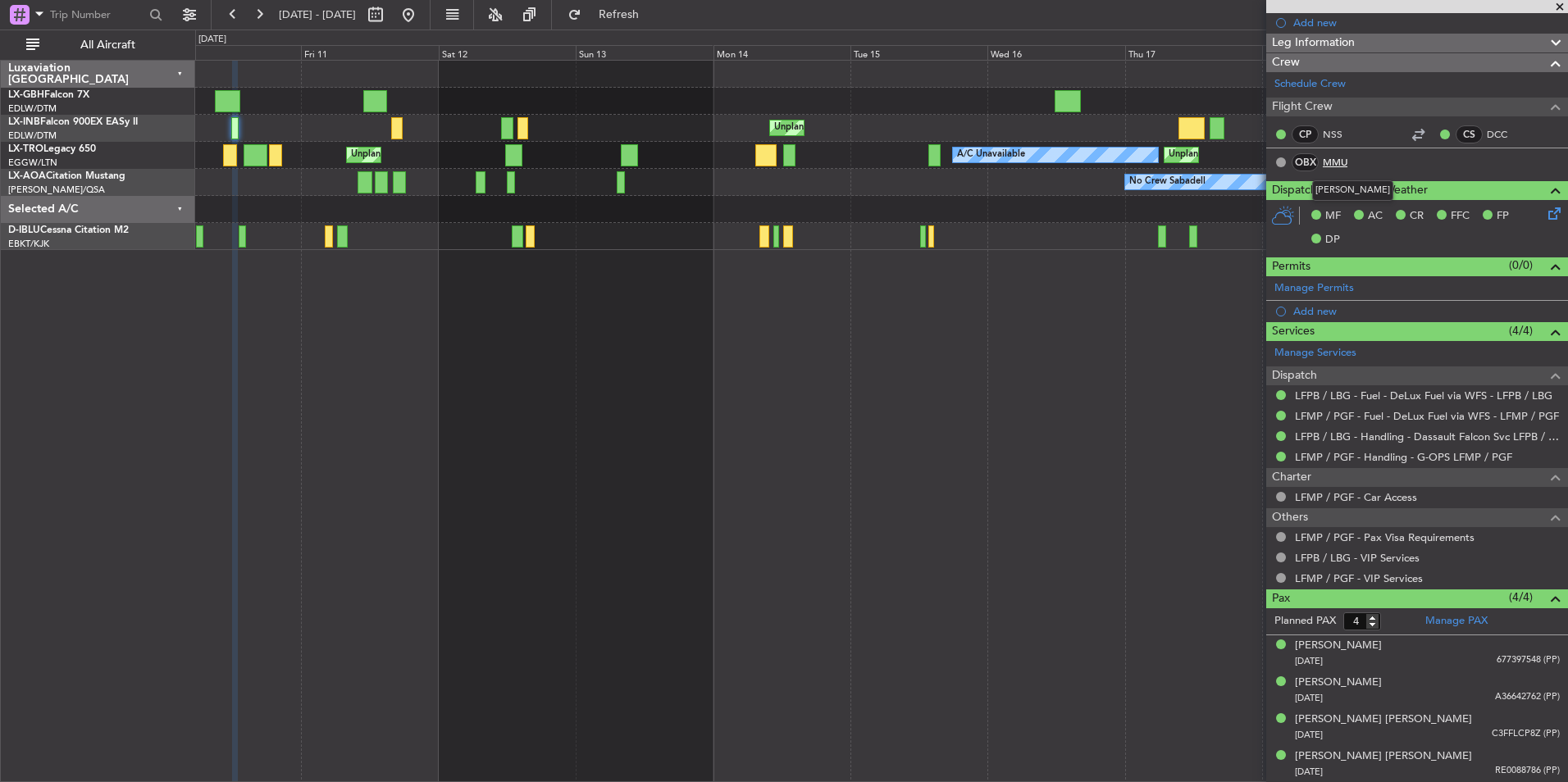
click at [1334, 160] on link "MMU" at bounding box center [1341, 162] width 37 height 14
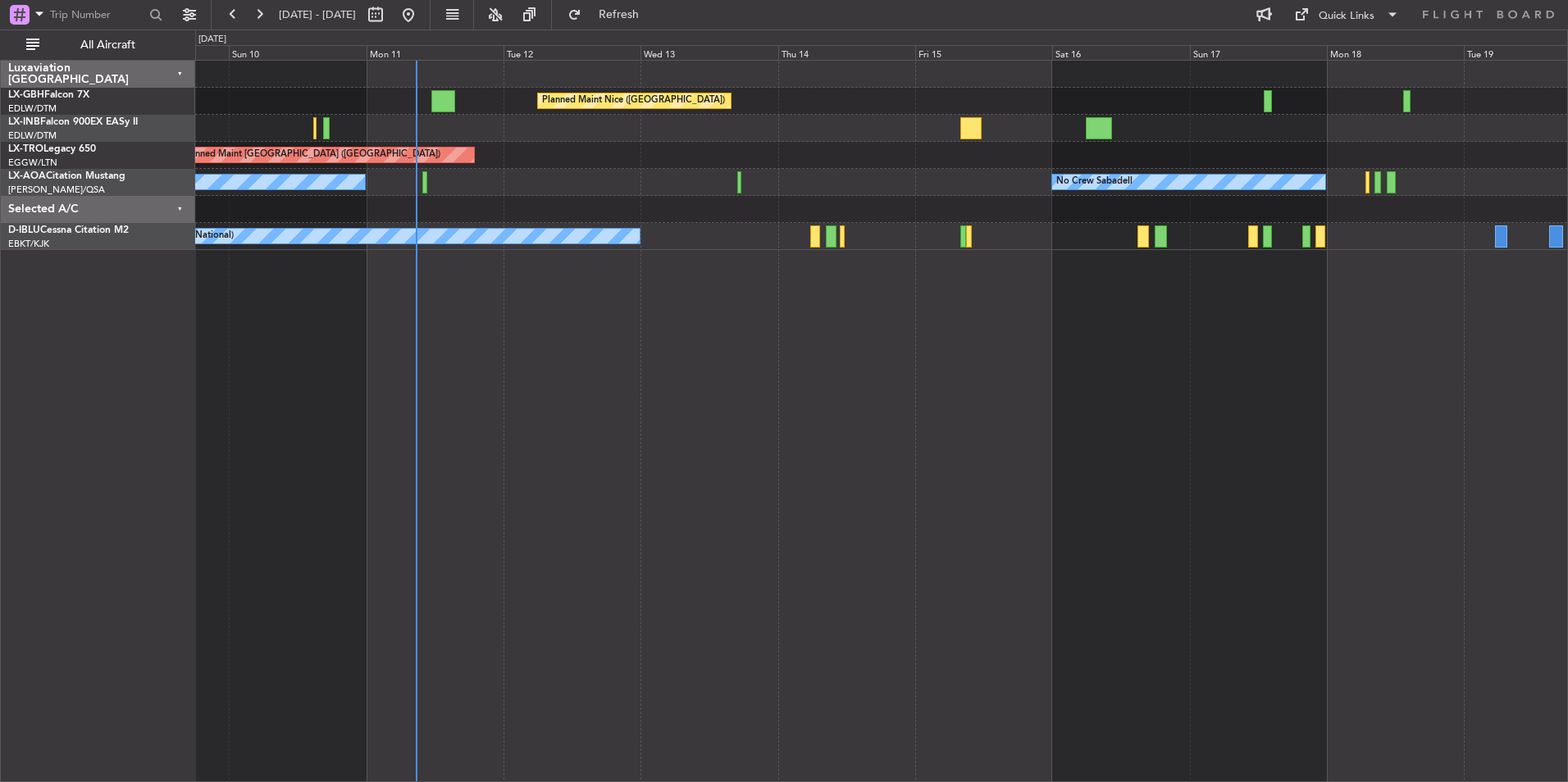
click at [866, 438] on div "Planned Maint Nice ([GEOGRAPHIC_DATA]) [GEOGRAPHIC_DATA] ([GEOGRAPHIC_DATA]) Un…" at bounding box center [882, 421] width 1373 height 723
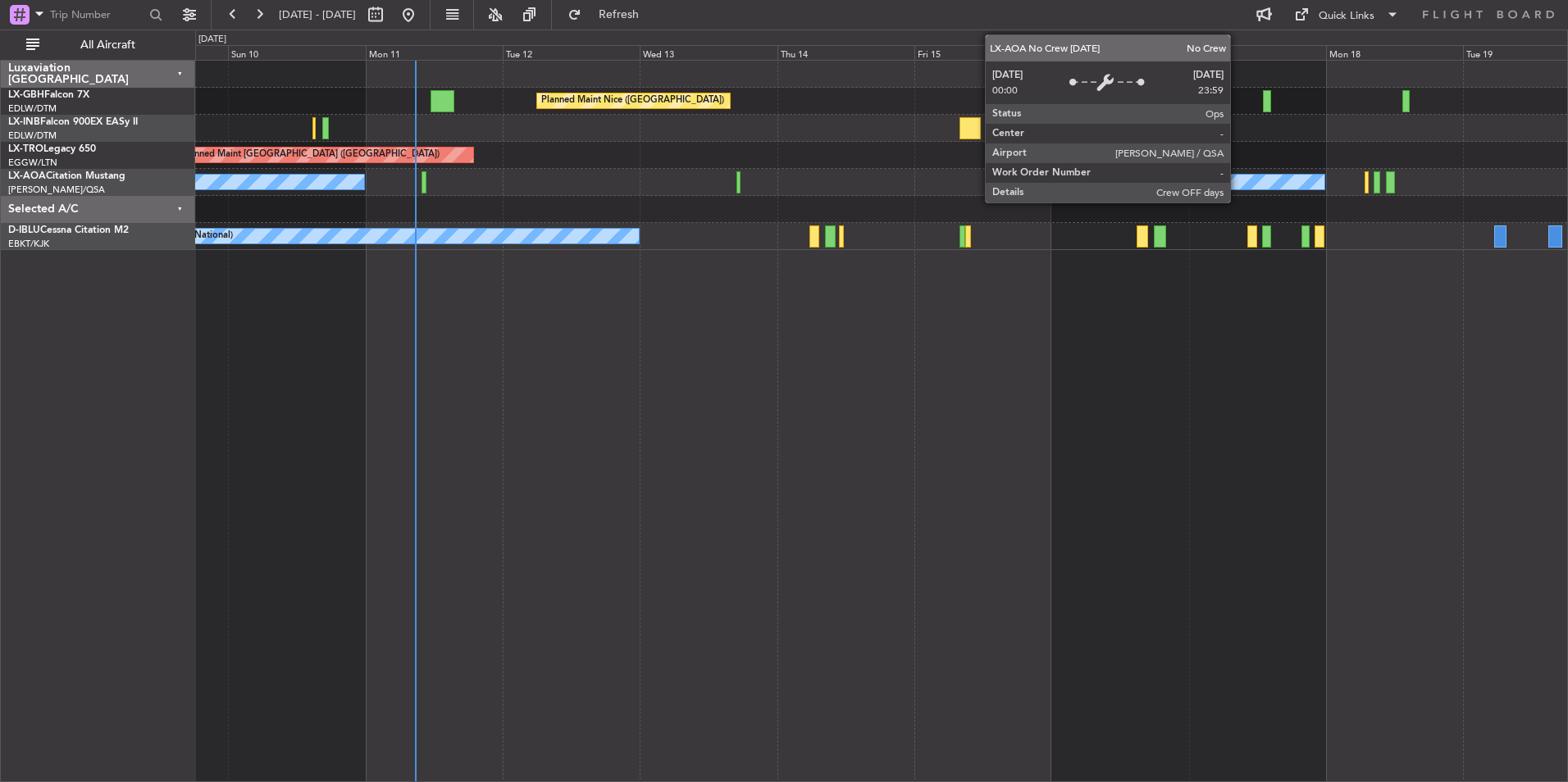
click at [1238, 183] on div "No Crew Sabadell" at bounding box center [1187, 181] width 273 height 14
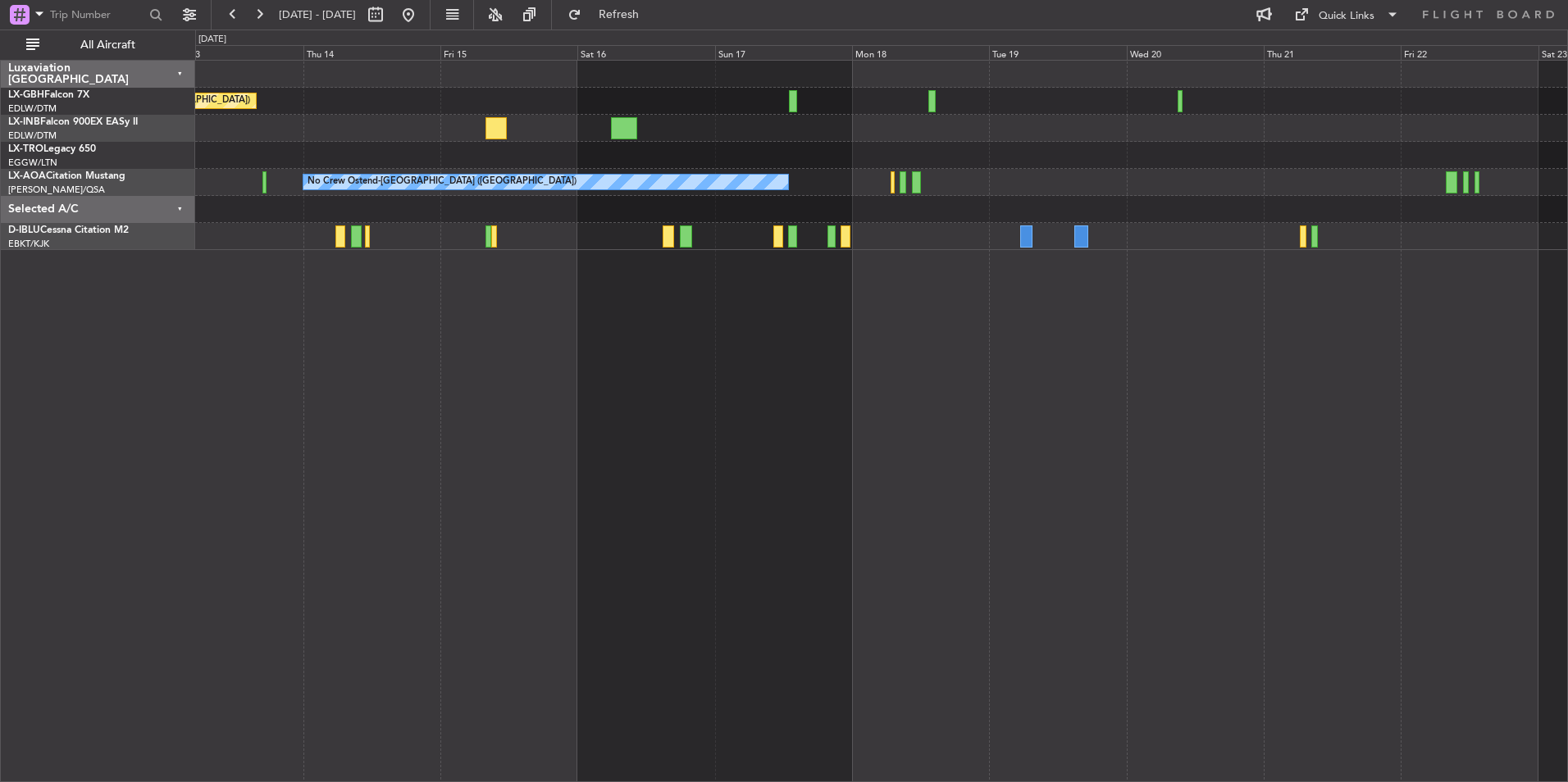
click at [910, 452] on div "Planned Maint Nice (Côte d'Azur Airport) Unplanned Maint London (Luton) No Crew…" at bounding box center [882, 421] width 1373 height 723
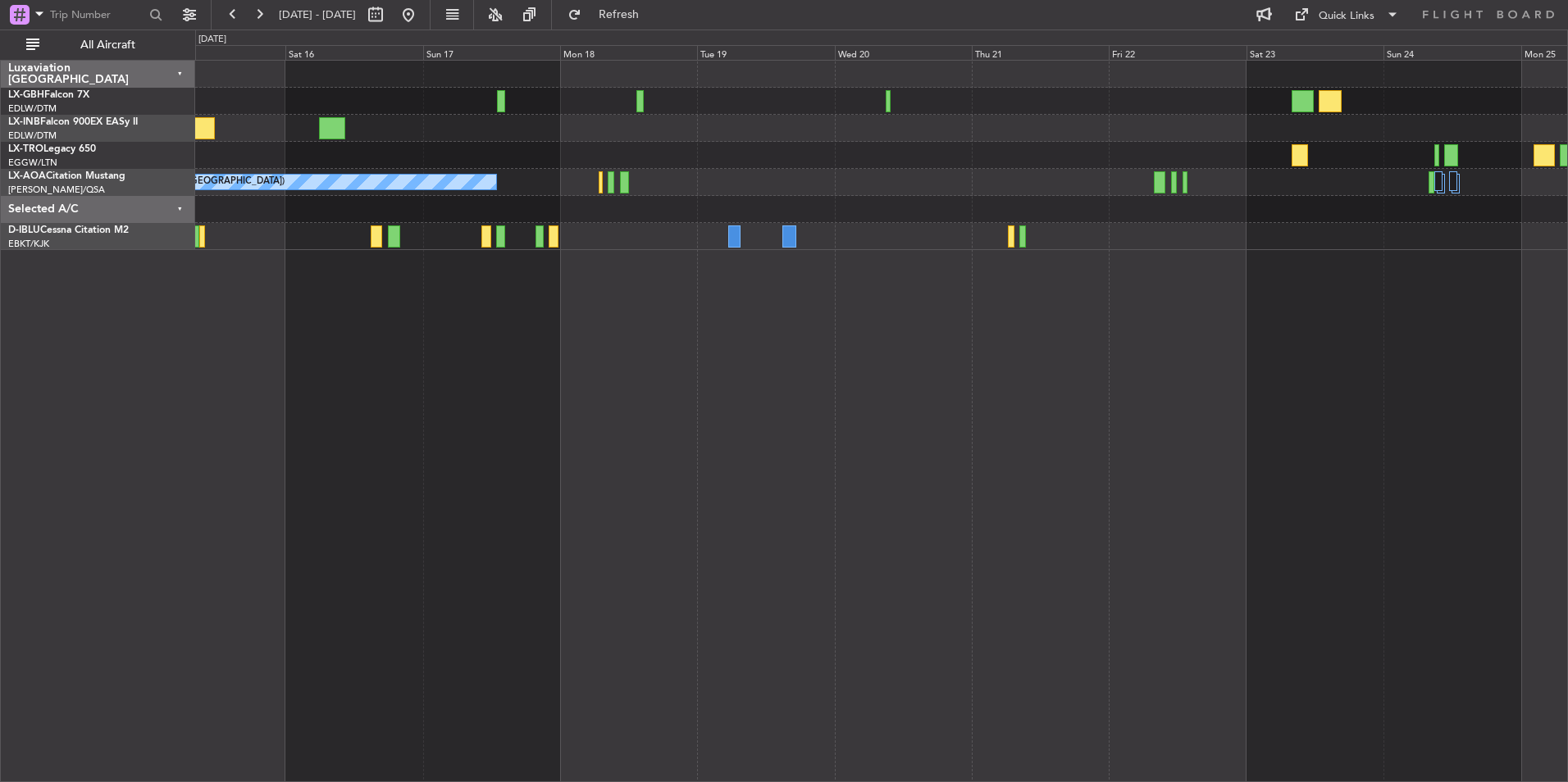
click at [569, 422] on div "Planned Maint Nice (Côte d'Azur Airport) No Crew Ostend-brugge (Ostend) No Crew…" at bounding box center [882, 421] width 1373 height 723
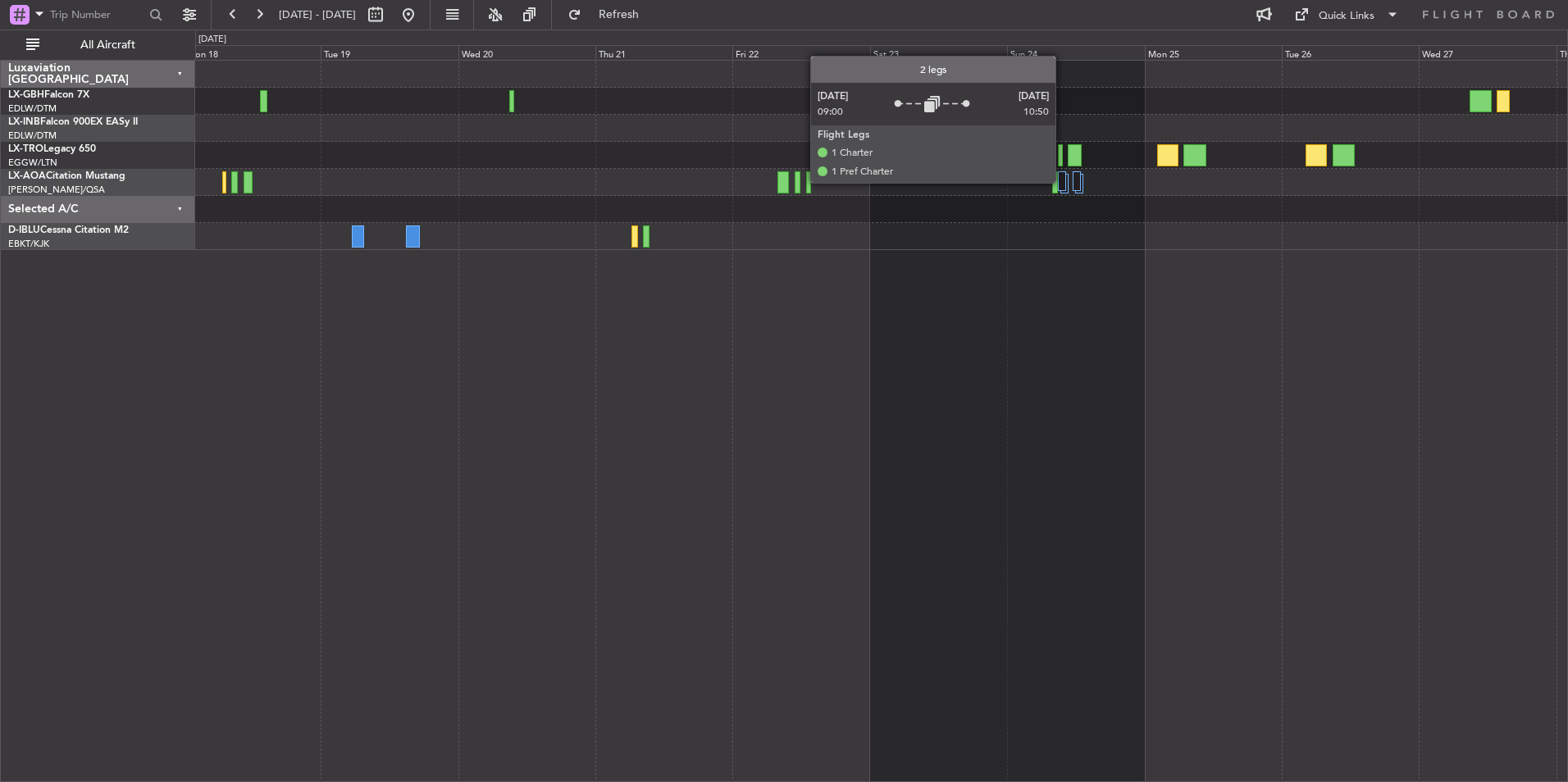
click at [1063, 182] on div at bounding box center [1062, 181] width 9 height 20
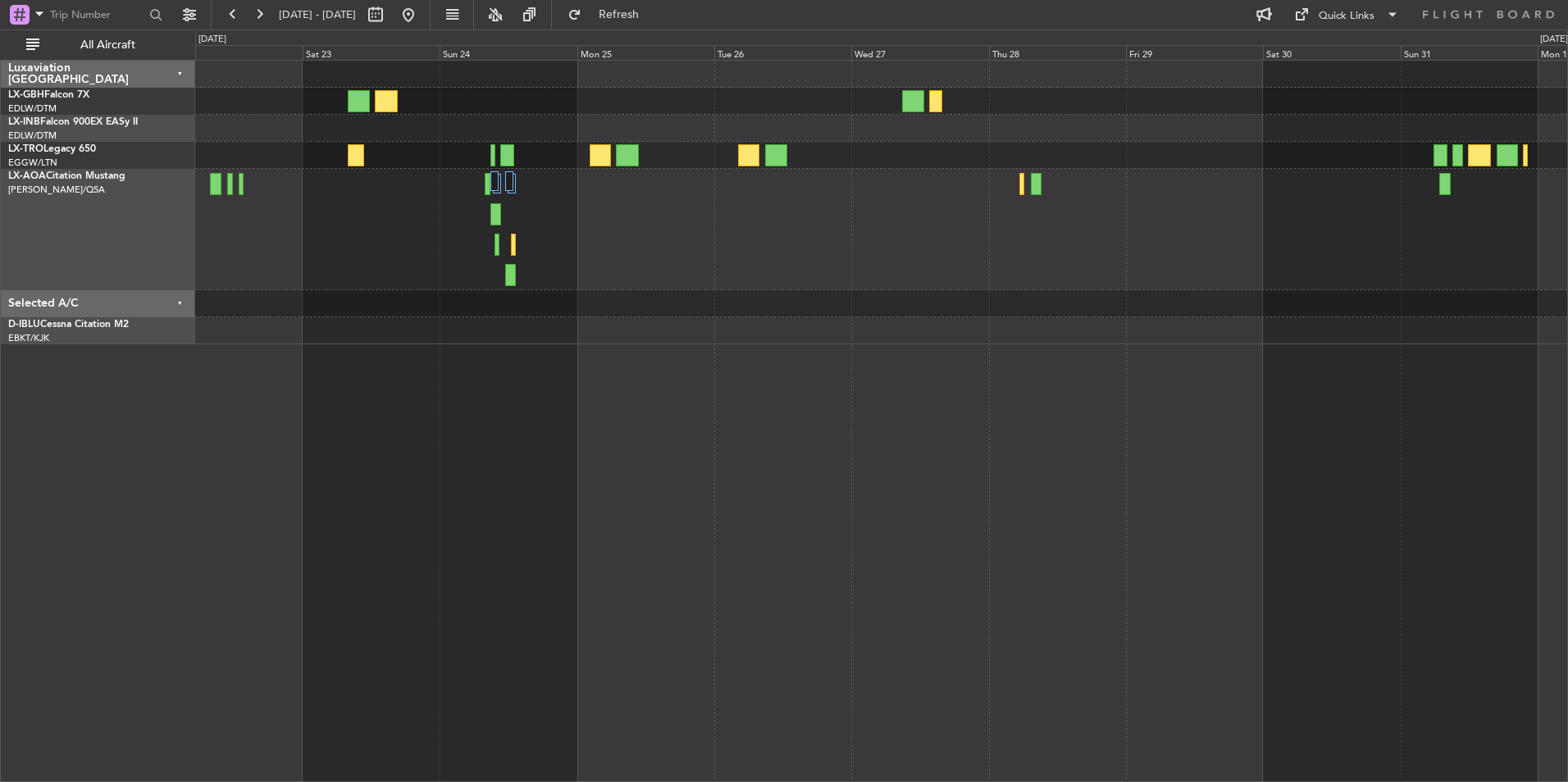
click at [615, 289] on div at bounding box center [881, 229] width 1372 height 122
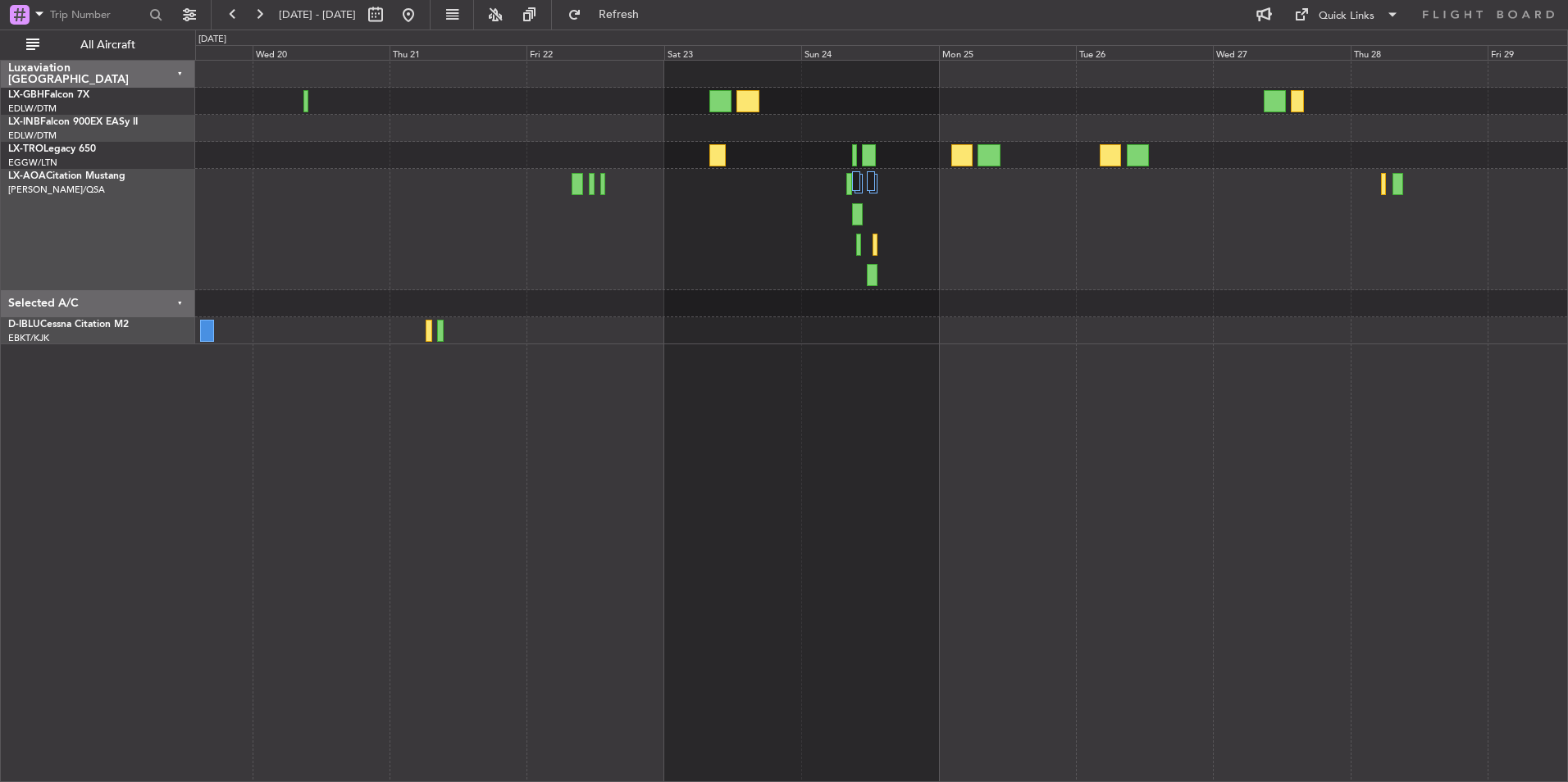
click at [1199, 249] on div "No Crew Ostend-[GEOGRAPHIC_DATA] ([GEOGRAPHIC_DATA])" at bounding box center [881, 229] width 1372 height 122
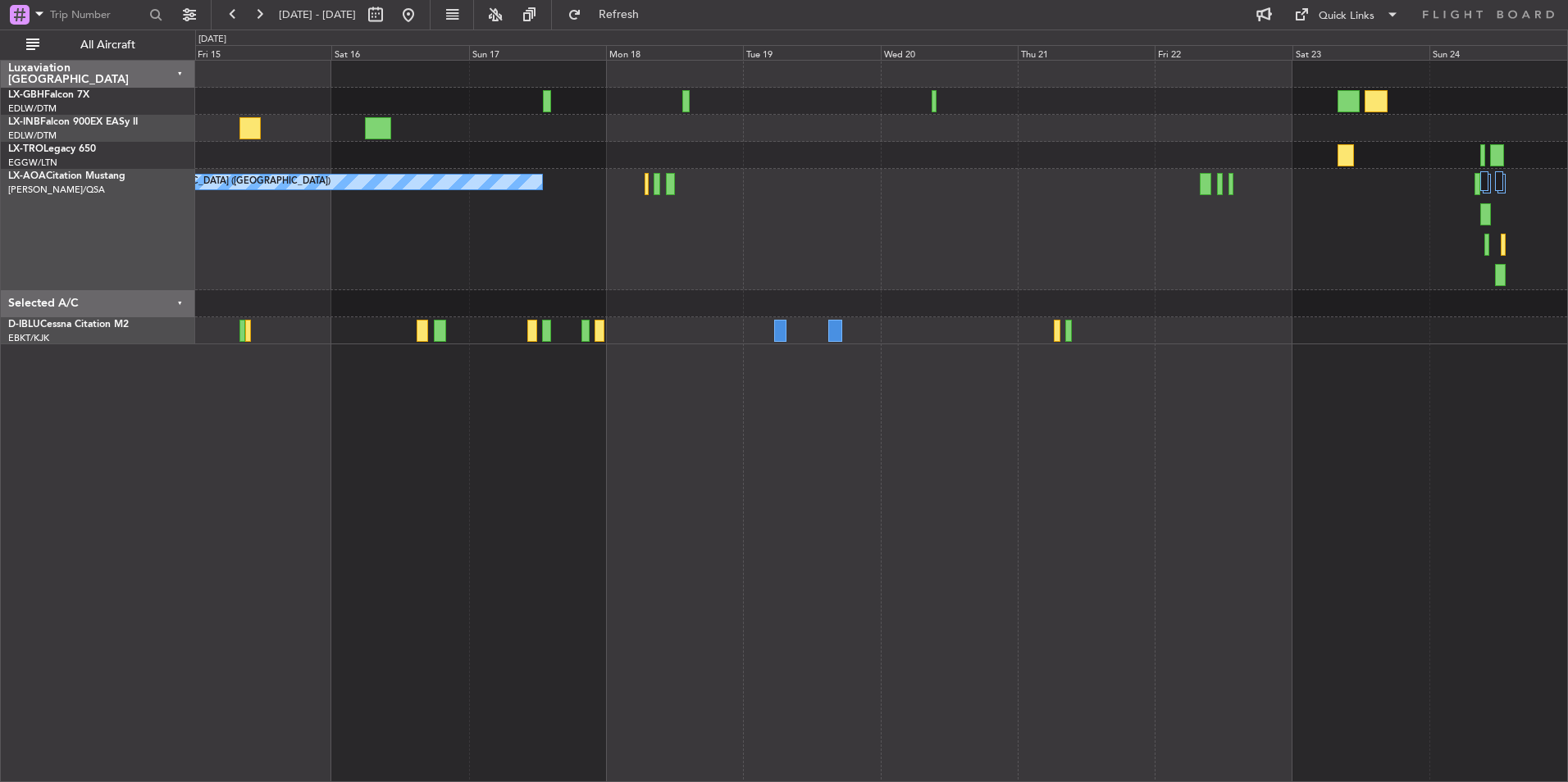
click at [1303, 342] on div "Planned Maint Nice (Côte d'Azur Airport) No Crew Ostend-brugge (Ostend) No Crew…" at bounding box center [881, 202] width 1372 height 283
